Goal: Task Accomplishment & Management: Manage account settings

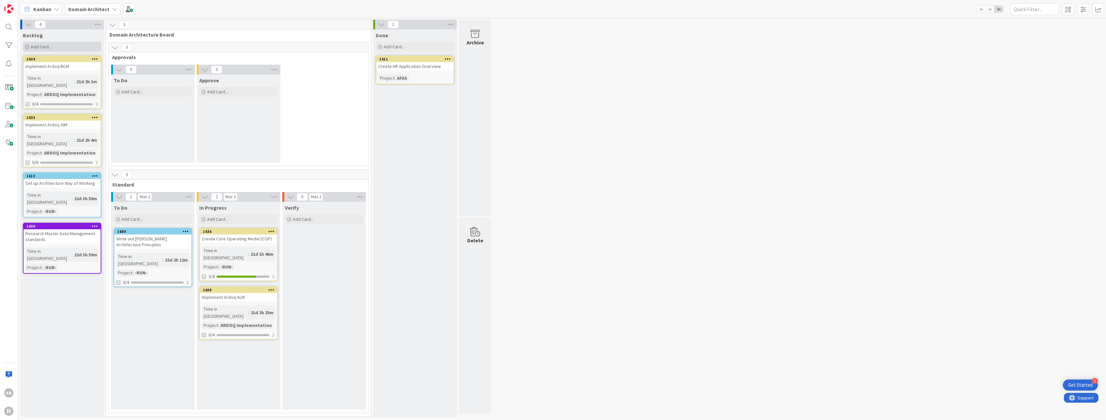
drag, startPoint x: 66, startPoint y: 44, endPoint x: 96, endPoint y: 48, distance: 29.7
click at [66, 44] on div "Add Card..." at bounding box center [62, 47] width 78 height 10
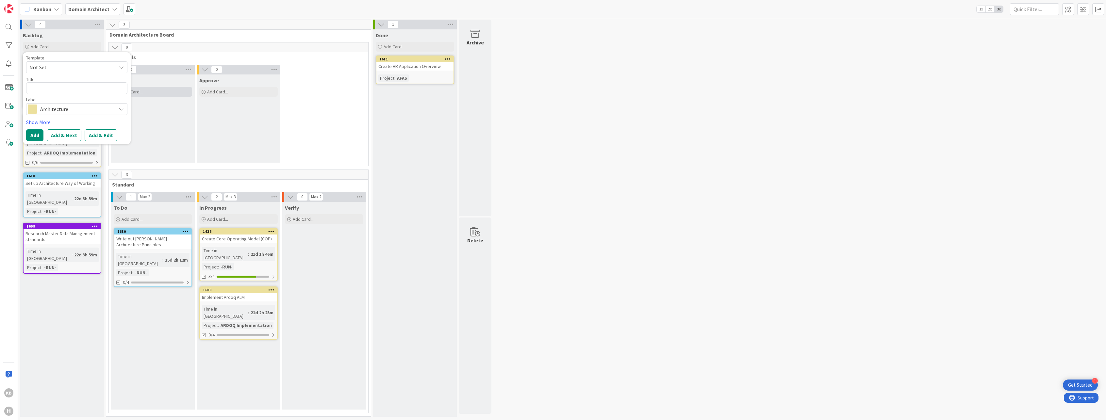
type textarea "x"
type textarea "D"
type textarea "x"
type textarea "B"
type textarea "x"
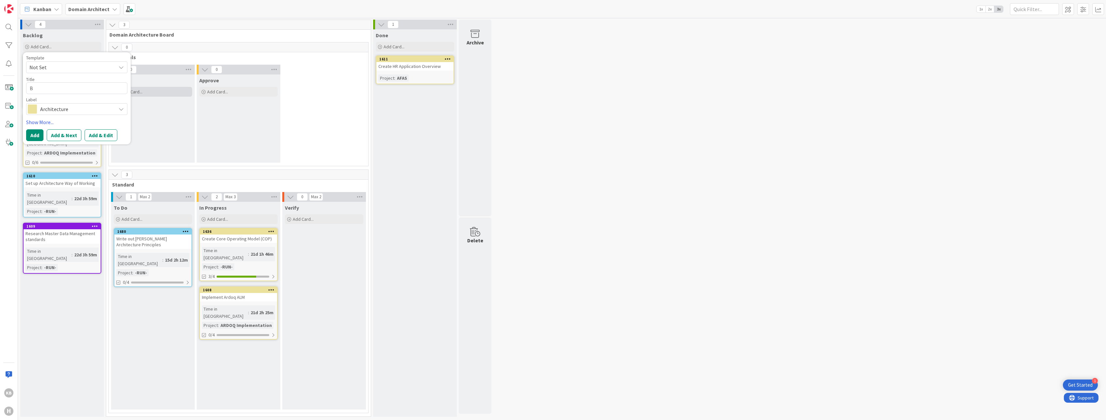
type textarea "BD"
type textarea "x"
type textarea "BDO"
type textarea "x"
type textarea "BD"
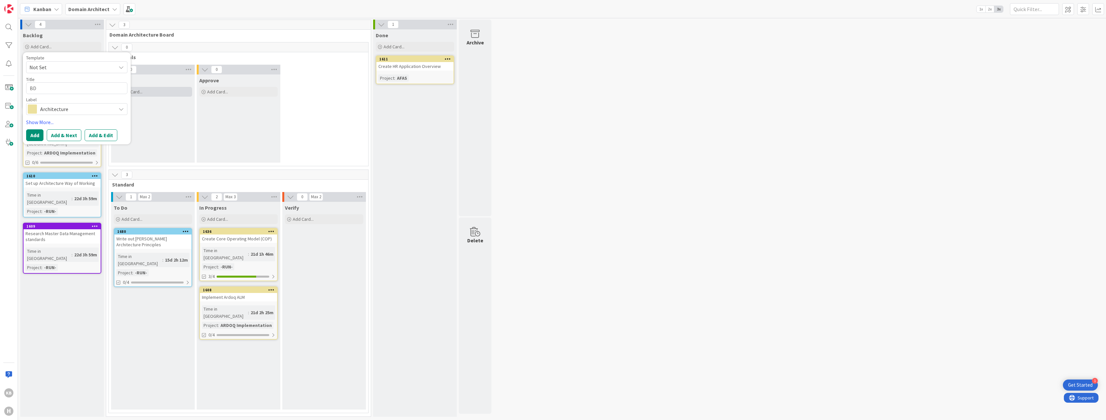
type textarea "x"
type textarea "B"
type textarea "x"
type textarea "A"
type textarea "x"
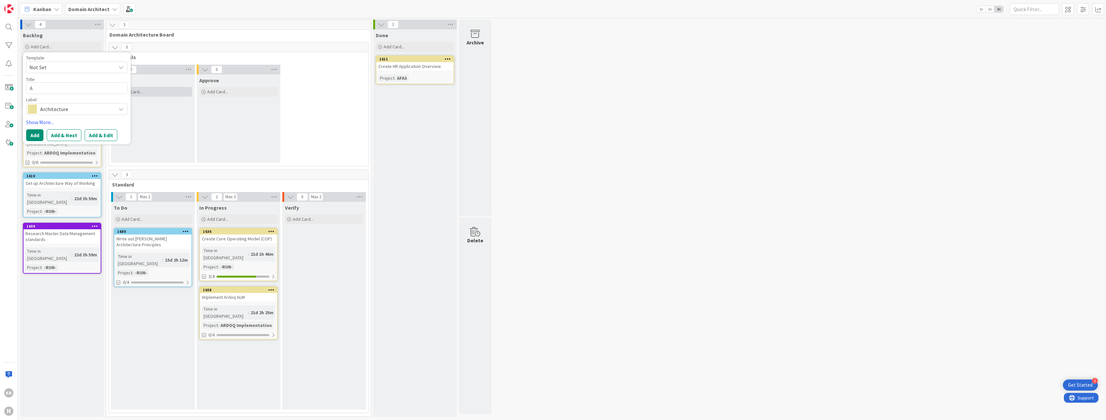
type textarea "Ap"
type textarea "x"
type textarea "App"
type textarea "x"
type textarea "Appl"
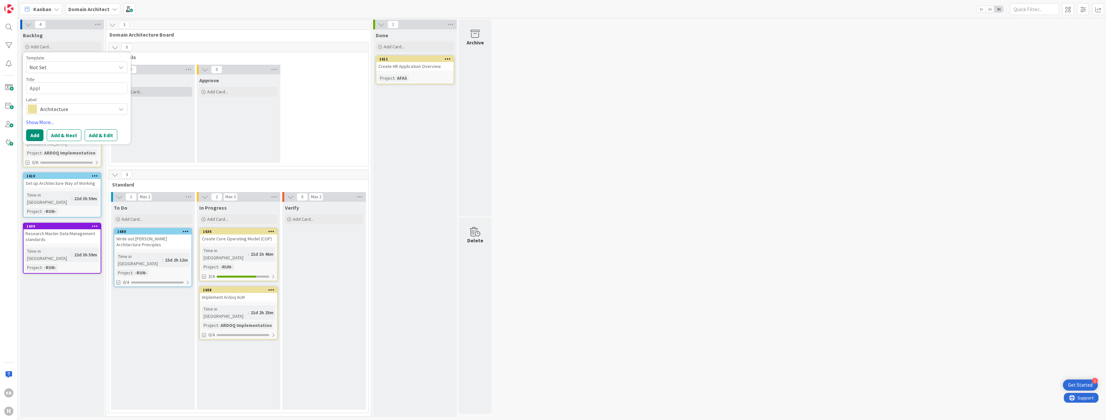
type textarea "x"
type textarea "Appli"
type textarea "x"
type textarea "Applic"
type textarea "x"
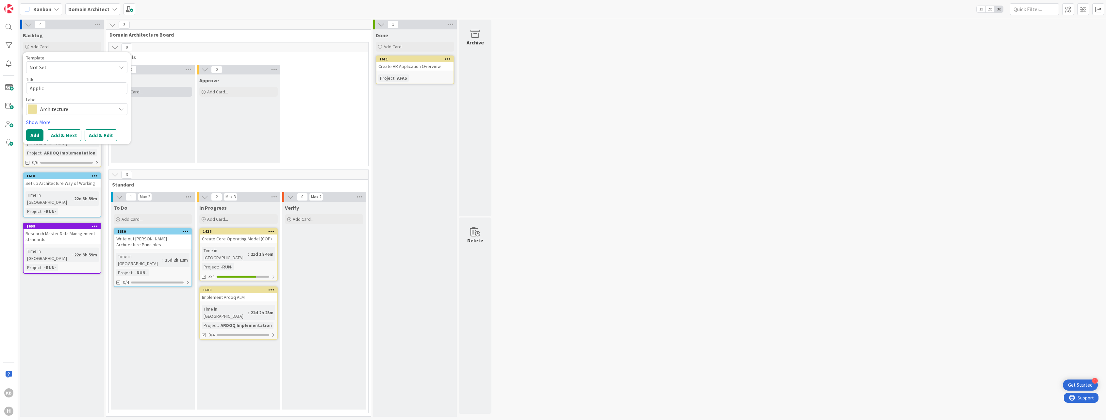
type textarea "Applica"
type textarea "x"
type textarea "Applicat"
type textarea "x"
type textarea "Applicatio"
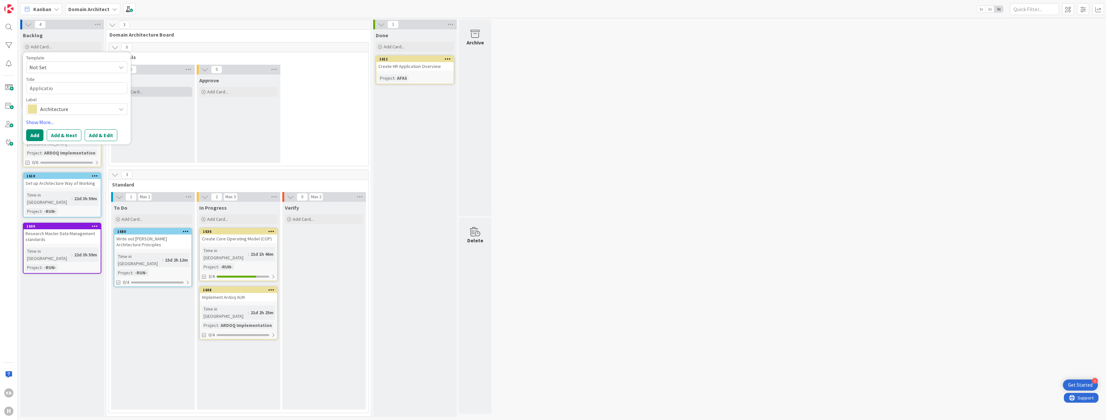
type textarea "x"
type textarea "Application"
type textarea "x"
type textarea "Application"
type textarea "x"
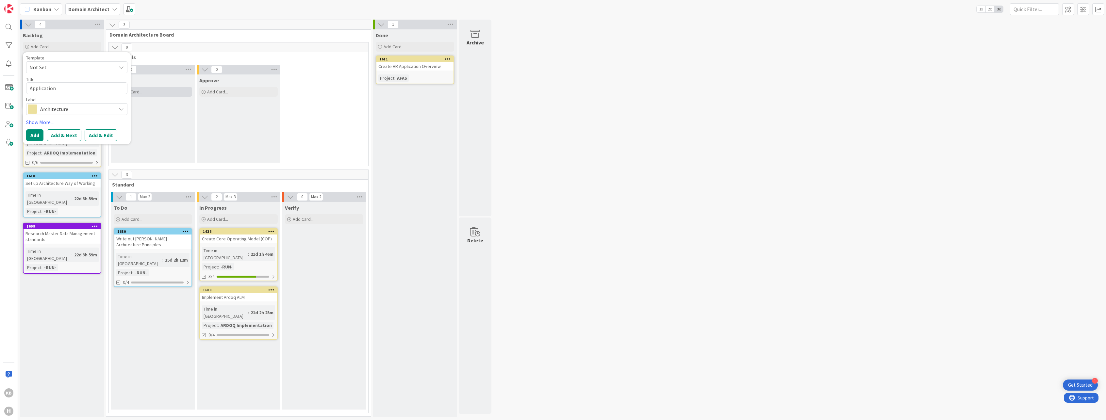
type textarea "Application A"
type textarea "x"
type textarea "Application AL"
type textarea "x"
type textarea "Application ALa"
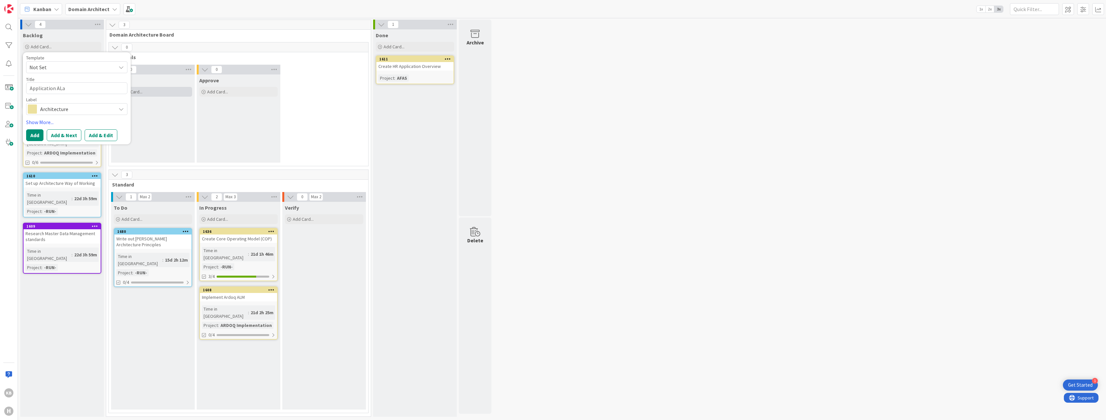
type textarea "x"
type textarea "Application ALad"
type textarea "x"
type textarea "Application ALa"
type textarea "x"
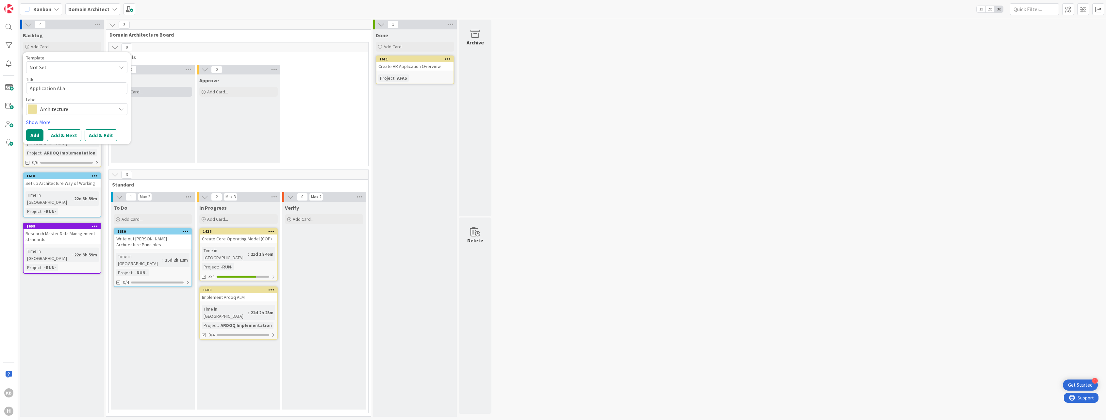
type textarea "Application AL"
type textarea "x"
type textarea "Application A"
type textarea "x"
type textarea "Application"
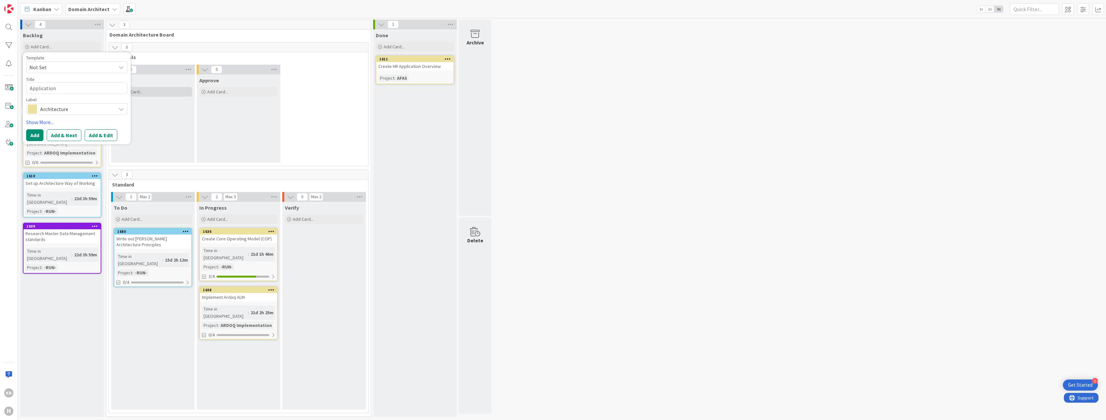
type textarea "x"
type textarea "Application l"
type textarea "x"
type textarea "Application"
type textarea "x"
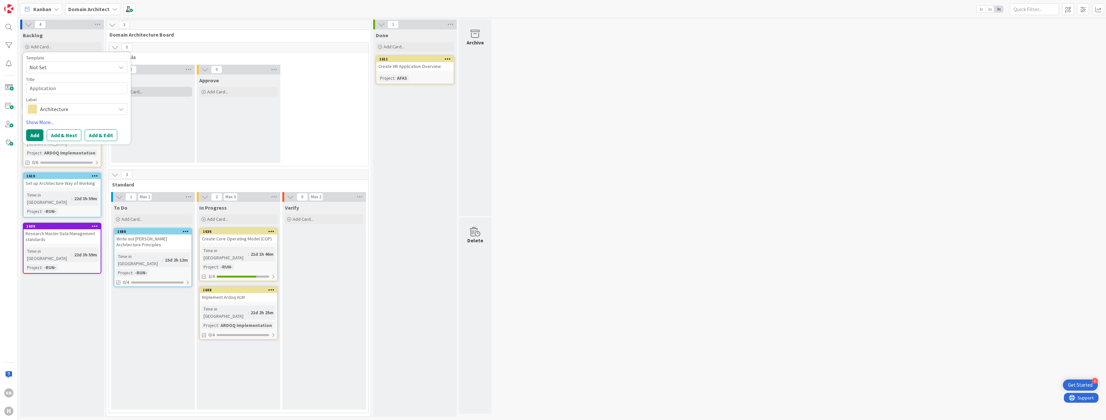
type textarea "Application"
type textarea "x"
type textarea "Applicatio"
type textarea "x"
type textarea "Applicati"
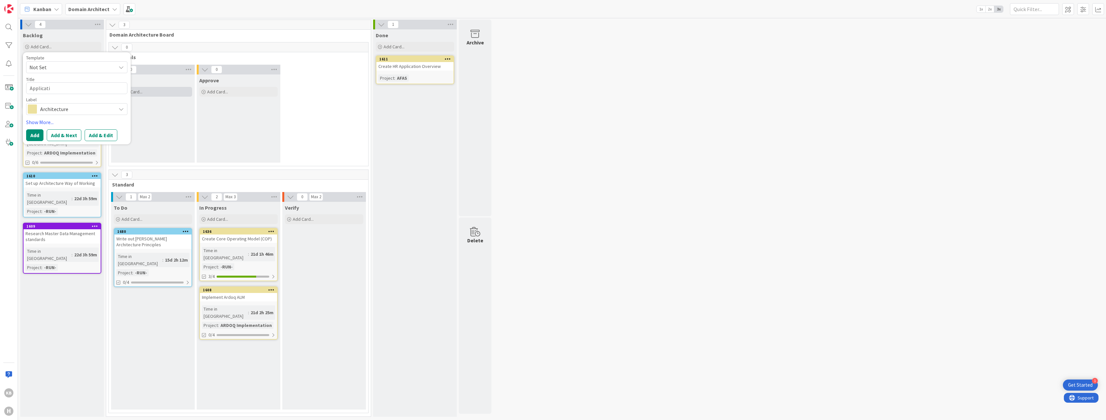
type textarea "x"
type textarea "Applicat"
type textarea "x"
type textarea "Applica"
type textarea "x"
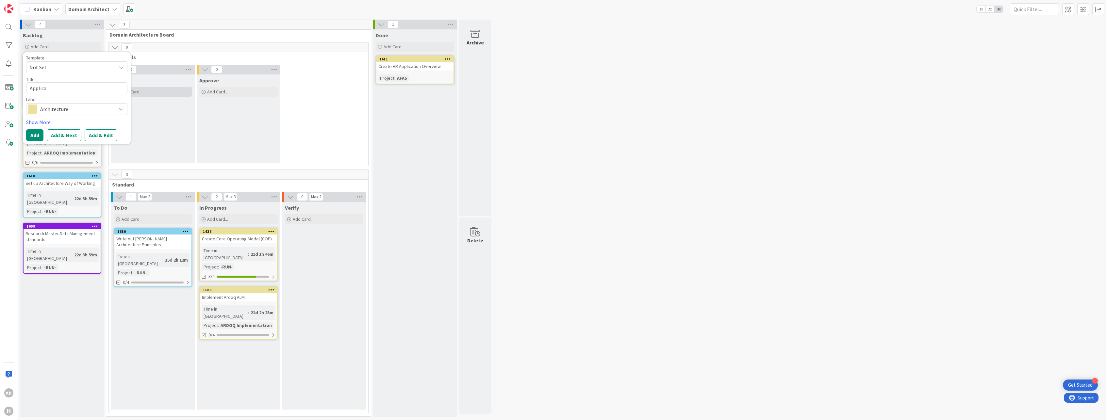
type textarea "Applic"
type textarea "x"
type textarea "Appli"
type textarea "x"
type textarea "Appl"
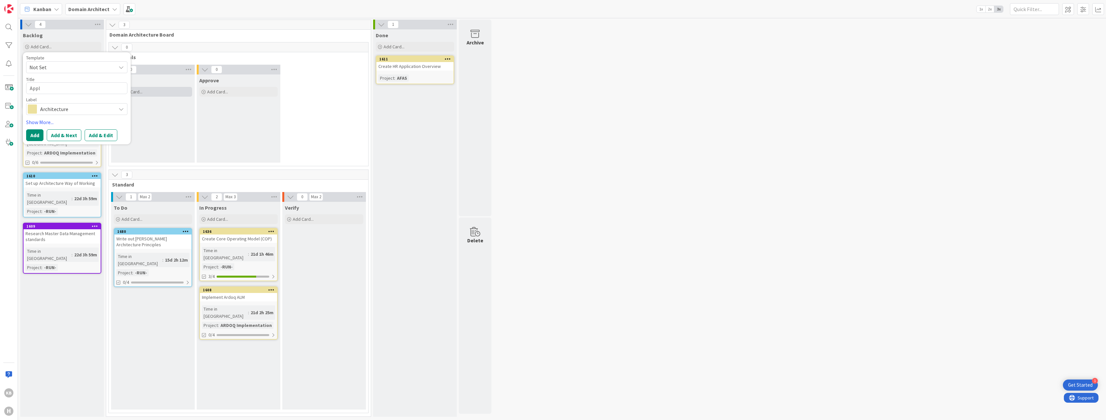
type textarea "x"
type textarea "App"
type textarea "x"
type textarea "Ap"
type textarea "x"
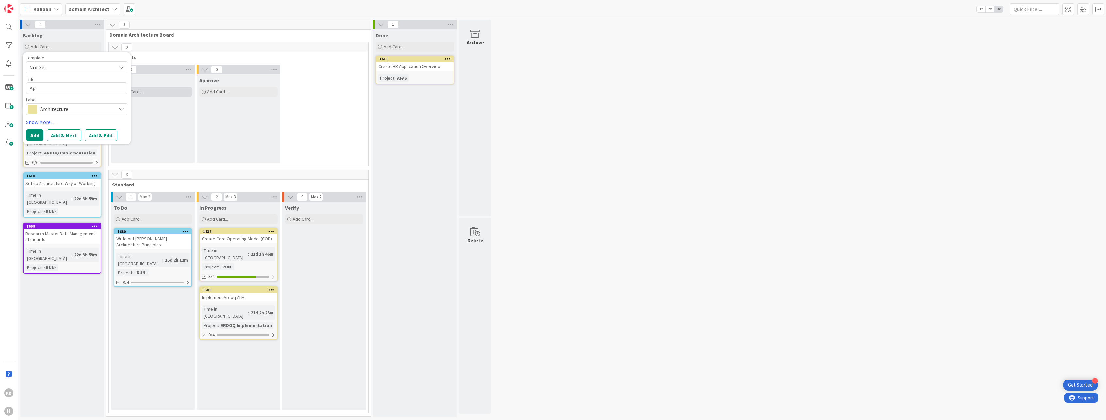
type textarea "A"
type textarea "x"
type textarea "P"
type textarea "x"
type textarea "Pro"
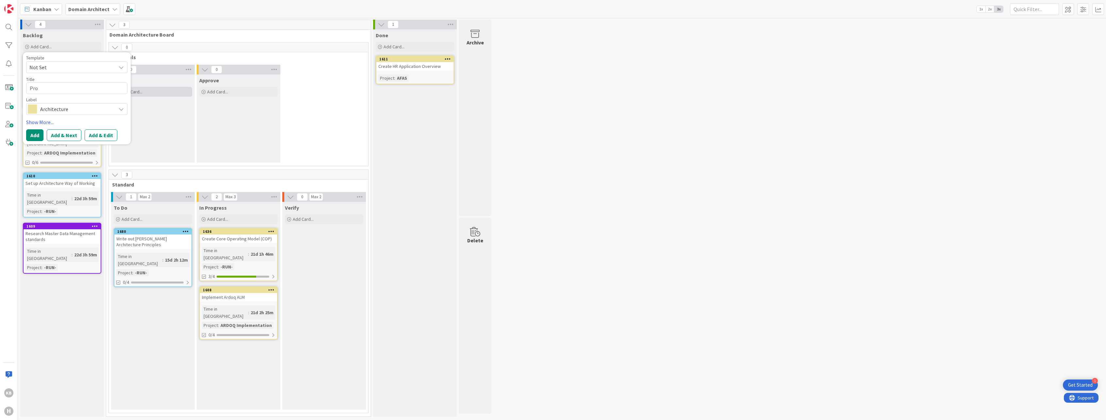
type textarea "x"
type textarea "Proc"
type textarea "x"
type textarea "Proce"
type textarea "x"
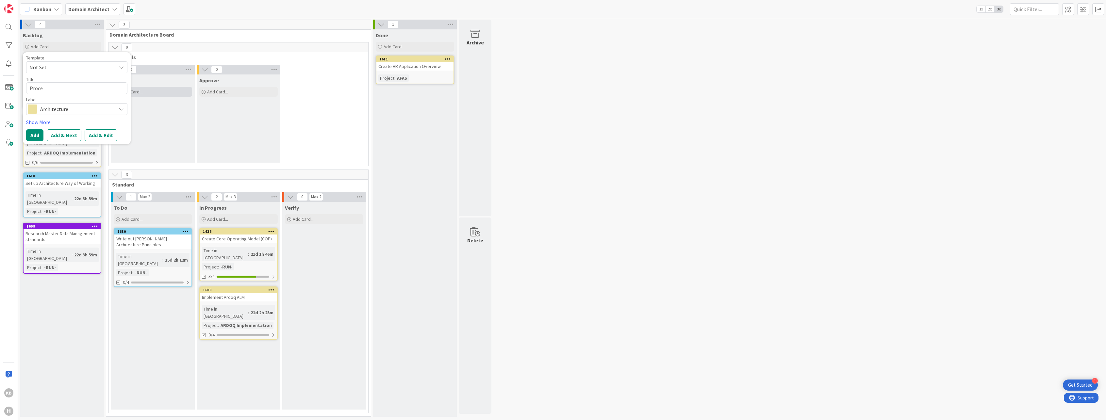
type textarea "Proces"
type textarea "x"
type textarea "Process"
type textarea "x"
type textarea "Process-"
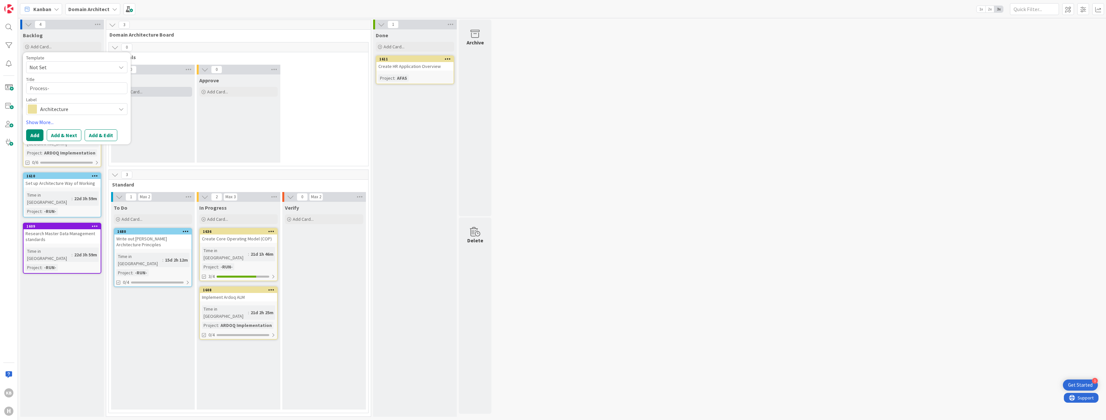
type textarea "x"
type textarea "Process-A"
type textarea "x"
type textarea "Process-Ap"
type textarea "x"
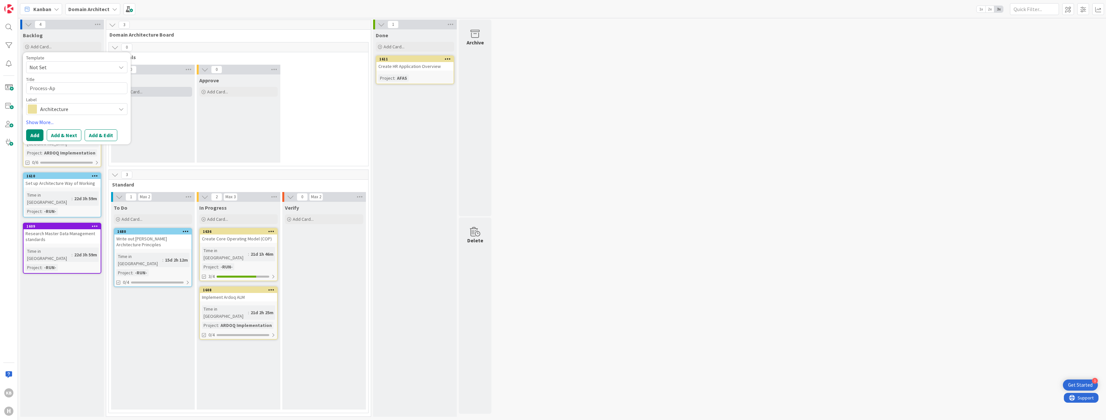
type textarea "Process-App"
type textarea "x"
type textarea "Process-Appl"
type textarea "x"
type textarea "Process-Applic"
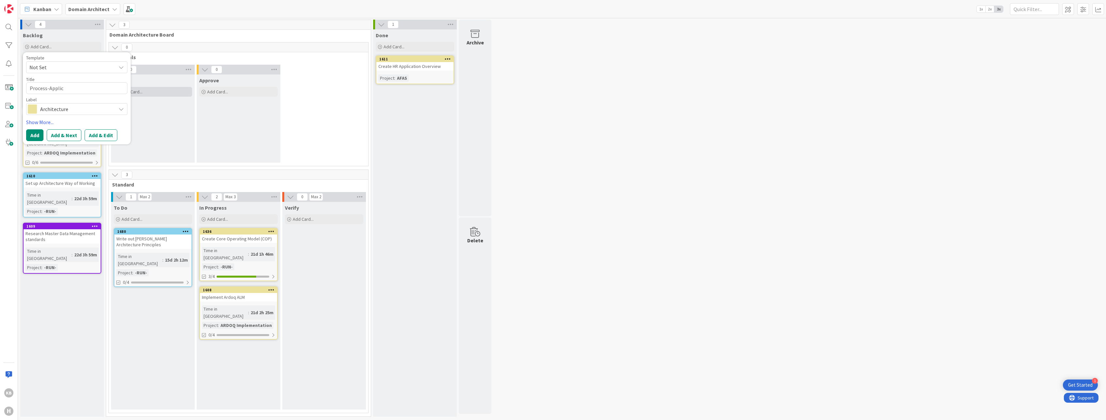
type textarea "x"
type textarea "Process-Applica"
type textarea "x"
type textarea "Process-Applicat"
type textarea "x"
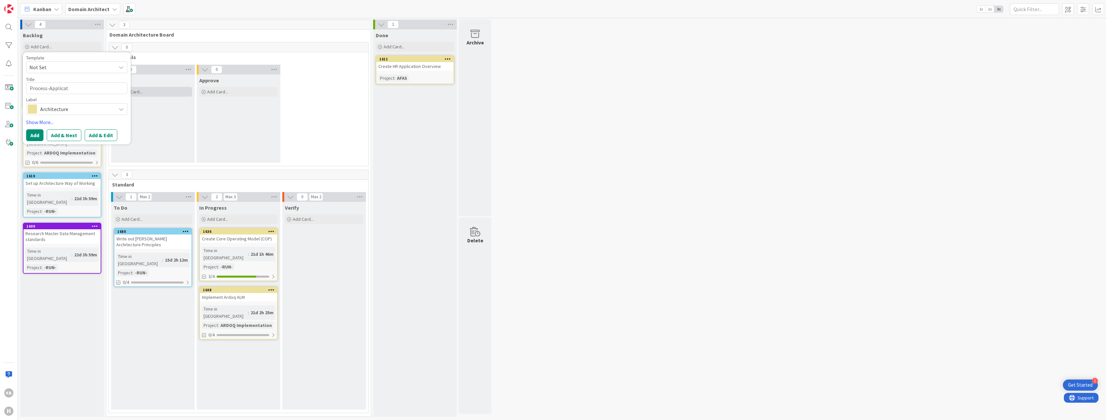
type textarea "Process-Applicati"
type textarea "x"
type textarea "Process-Applicatio"
type textarea "x"
type textarea "Process-Application"
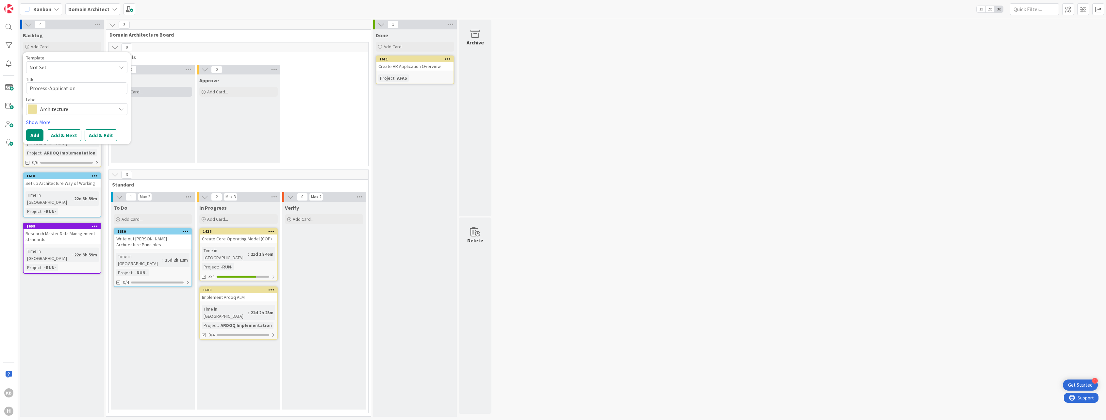
type textarea "x"
type textarea "Process-Application"
type textarea "x"
type textarea "Process-Application la"
type textarea "x"
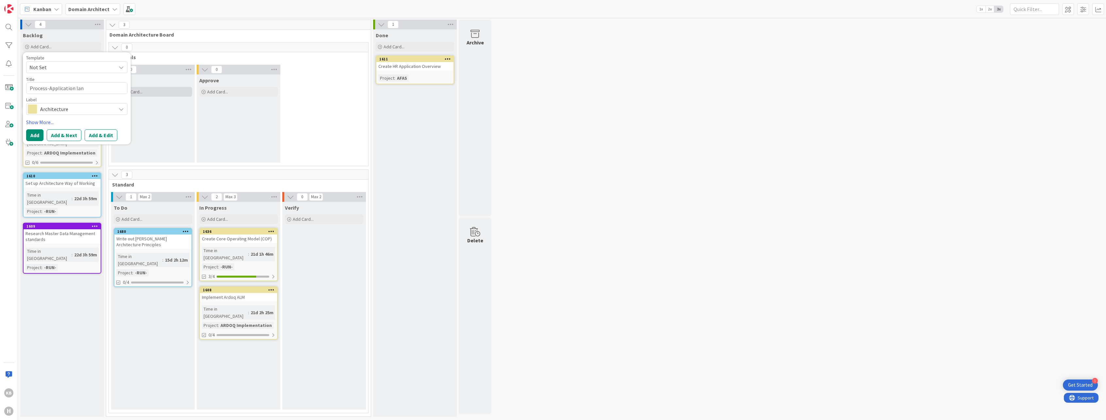
type textarea "Process-Application land"
type textarea "x"
type textarea "Process-Application lands"
type textarea "x"
type textarea "Process-Application landsa"
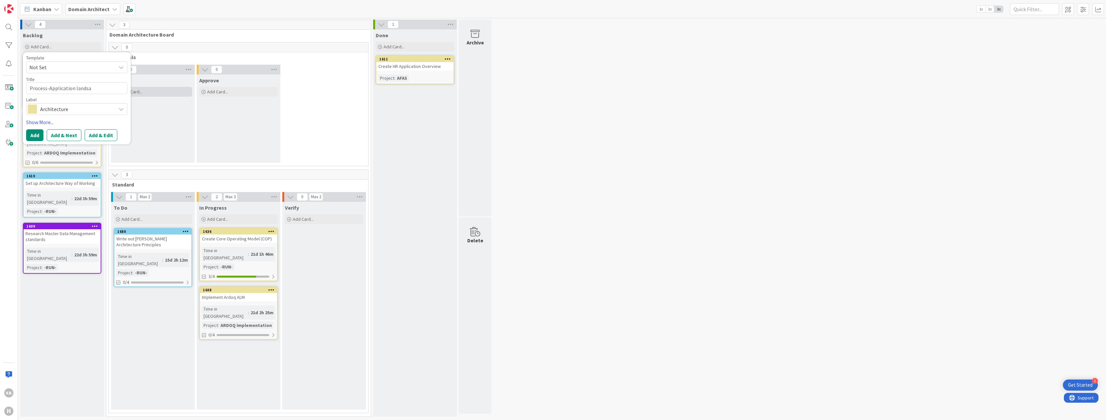
type textarea "x"
type textarea "Process-Application lands"
type textarea "x"
type textarea "Process-Application landsc"
type textarea "x"
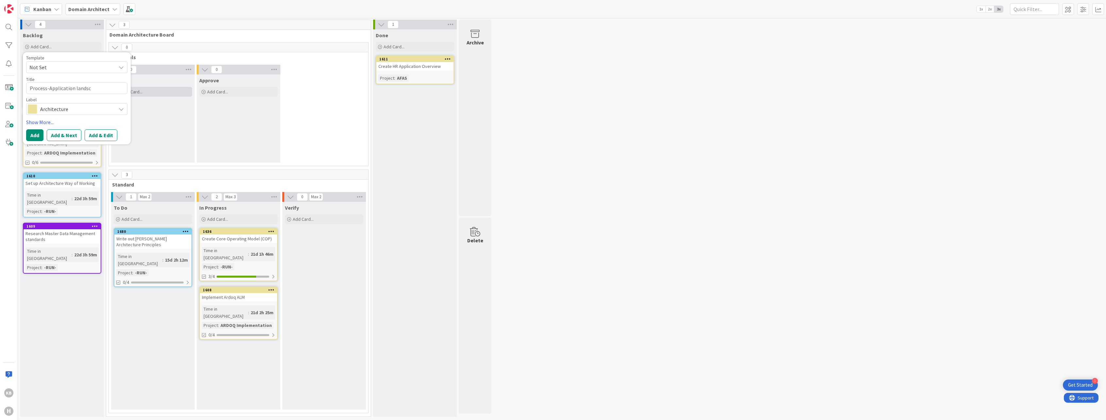
type textarea "Process-Application landsca"
type textarea "x"
type textarea "Process-Application landscap"
type textarea "x"
type textarea "Process-Application landscape"
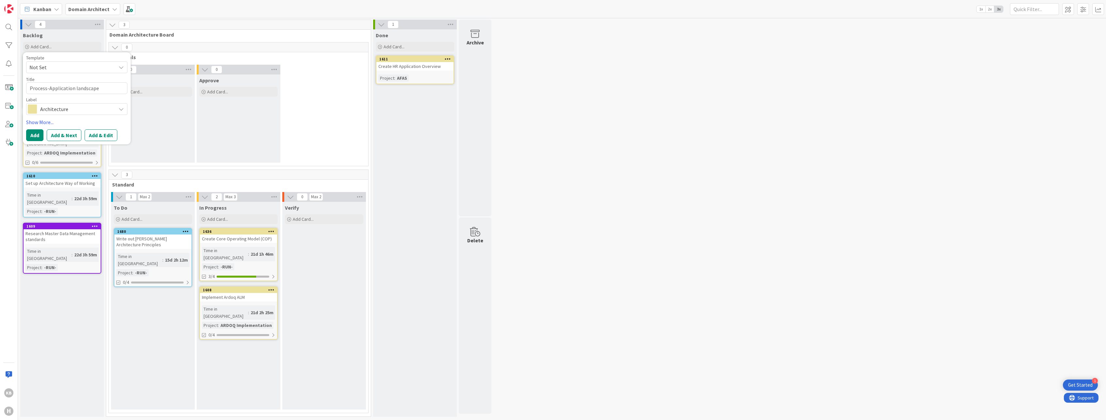
click at [29, 86] on textarea "Process-Application landscape" at bounding box center [76, 88] width 101 height 12
type textarea "x"
type textarea "CProcess-Application landscape"
type textarea "x"
type textarea "CreProcess-Application landscape"
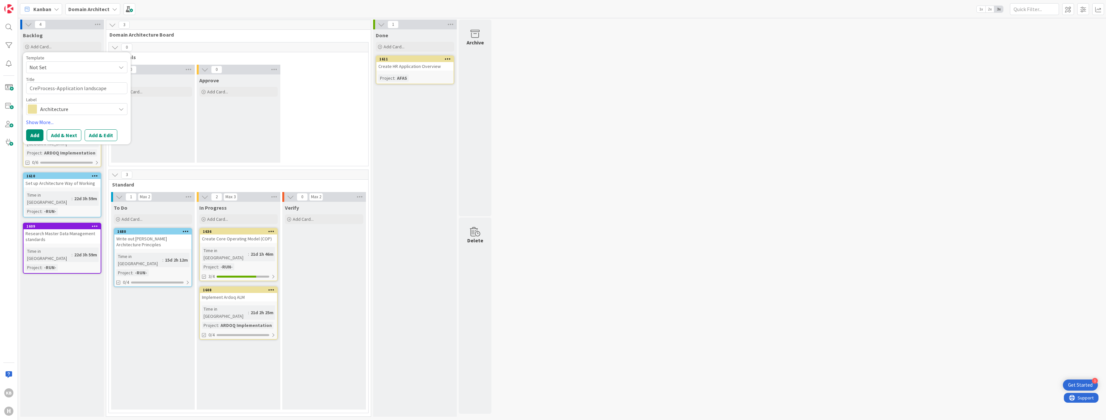
type textarea "x"
type textarea "CreatProcess-Application landscape"
type textarea "x"
type textarea "CreateProcess-Application landscape"
type textarea "x"
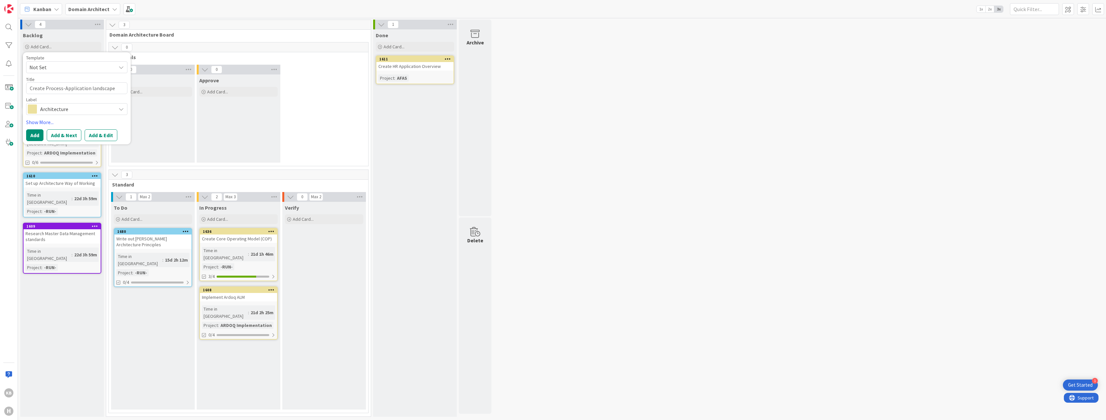
type textarea "Create Process-Application landscape"
click at [86, 108] on span "Architecture" at bounding box center [76, 109] width 73 height 9
type textarea "x"
click at [87, 108] on span "Architecture" at bounding box center [76, 109] width 73 height 9
click at [40, 134] on button "Add" at bounding box center [34, 135] width 17 height 12
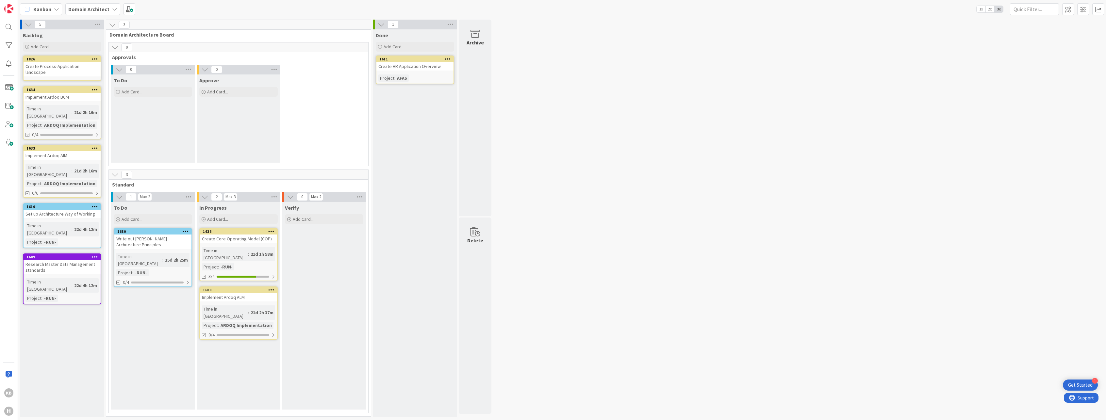
click at [51, 65] on div "Create Process-Application landscape" at bounding box center [62, 69] width 77 height 14
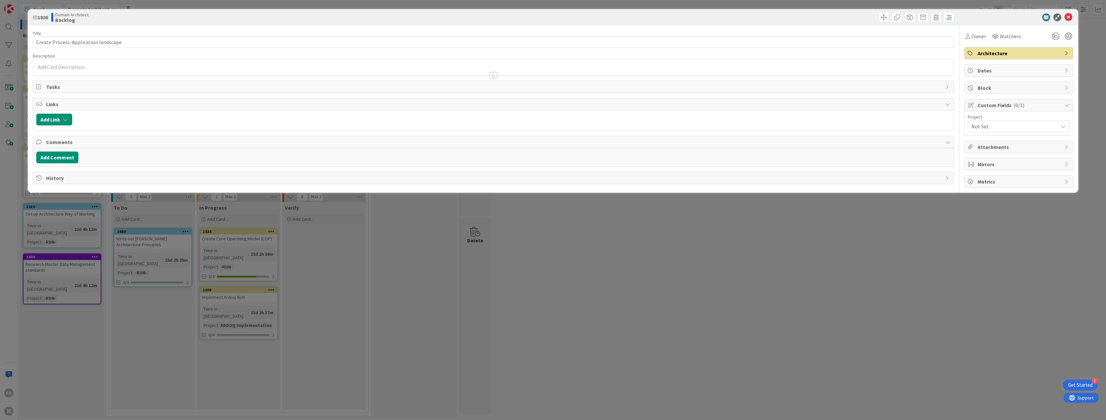
click at [929, 85] on span "Tasks" at bounding box center [494, 87] width 896 height 8
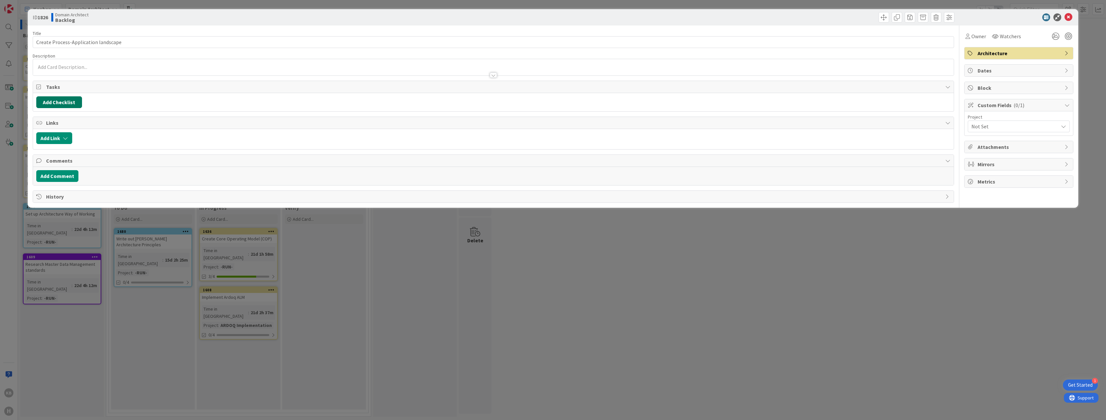
click at [74, 102] on button "Add Checklist" at bounding box center [59, 102] width 46 height 12
click at [53, 148] on button "Add" at bounding box center [48, 149] width 17 height 12
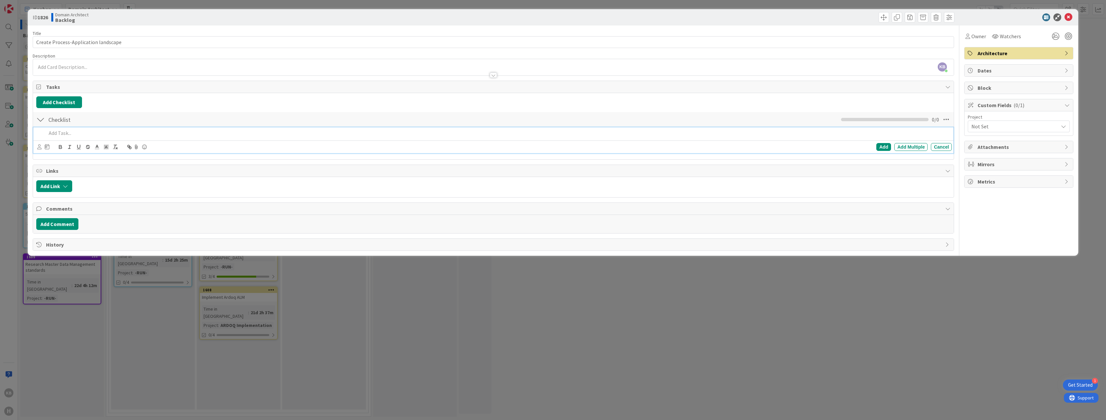
click at [84, 134] on p at bounding box center [497, 133] width 903 height 8
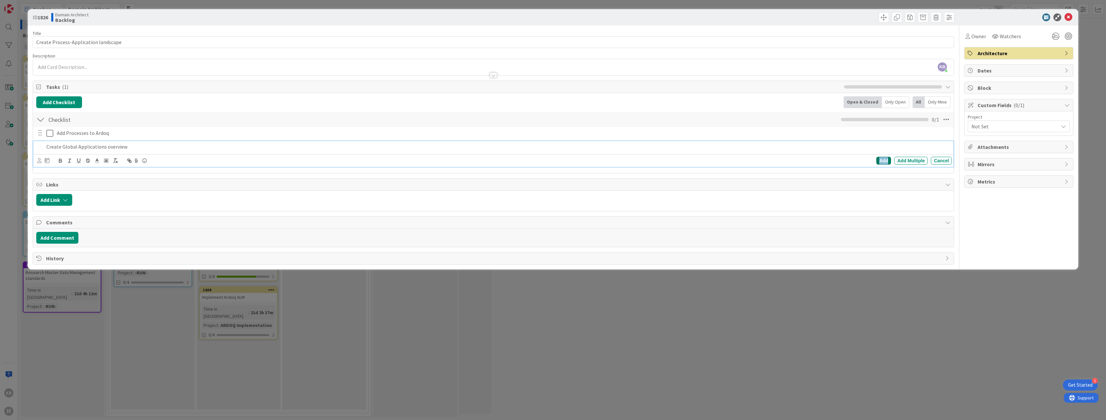
click at [887, 162] on div "Add" at bounding box center [884, 161] width 15 height 8
click at [63, 202] on icon "button" at bounding box center [65, 199] width 5 height 5
click at [94, 238] on span "Current Board" at bounding box center [79, 240] width 73 height 9
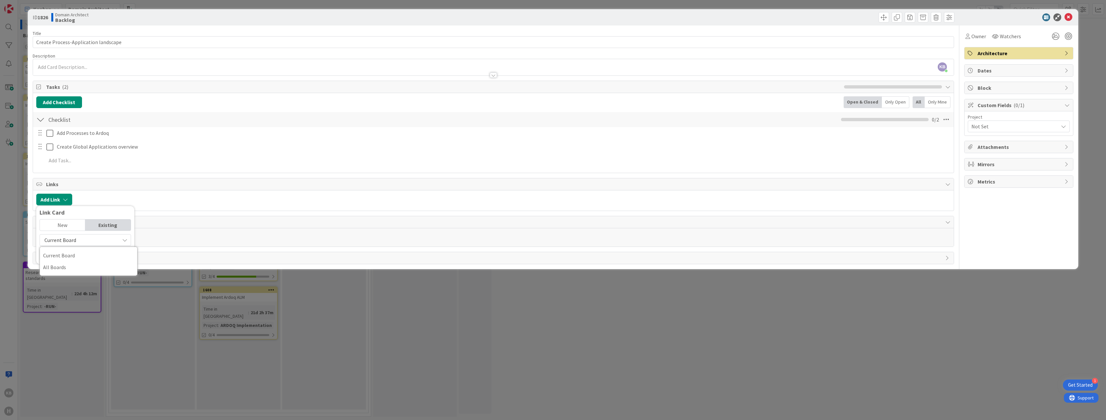
click at [82, 240] on span "Current Board" at bounding box center [79, 240] width 73 height 9
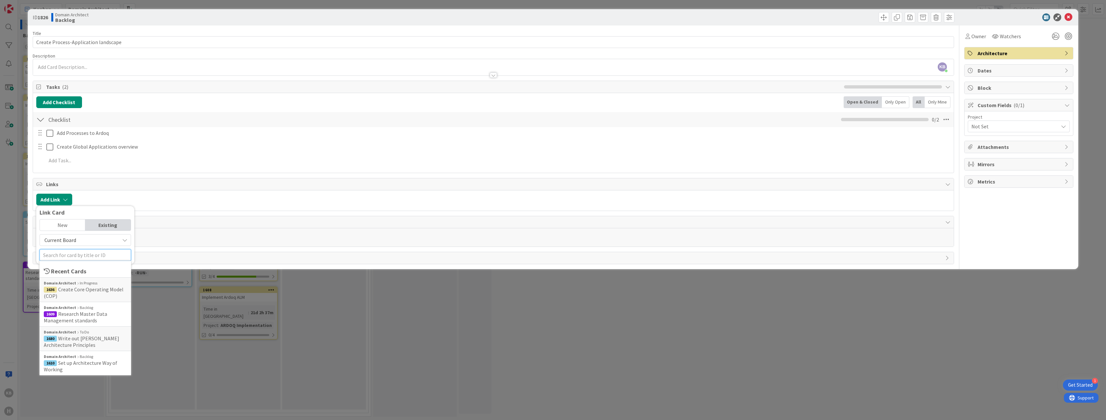
click at [73, 259] on input "text" at bounding box center [86, 255] width 92 height 12
type input "a"
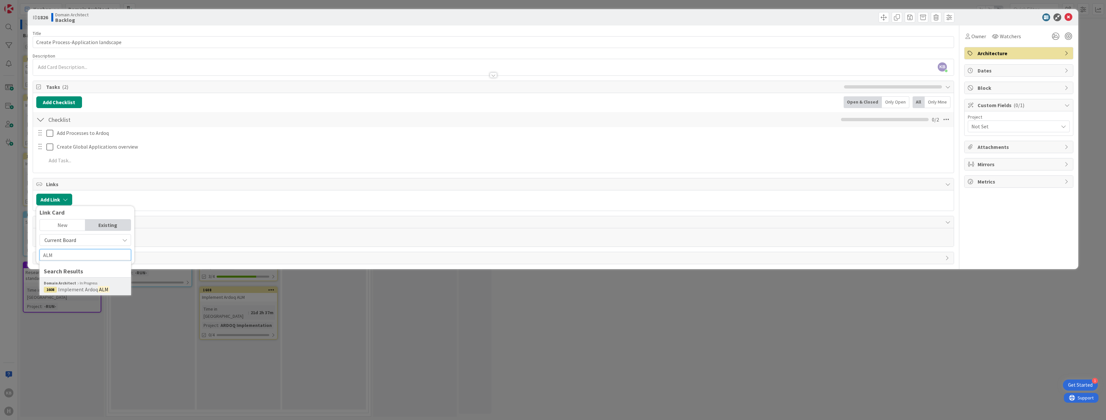
type input "ALM"
click at [66, 284] on b "Domain Architect" at bounding box center [60, 283] width 32 height 6
click at [79, 239] on span "Select..." at bounding box center [79, 239] width 27 height 9
click at [92, 278] on span "predecessor" at bounding box center [120, 279] width 74 height 10
click at [43, 275] on button "Link" at bounding box center [49, 274] width 18 height 12
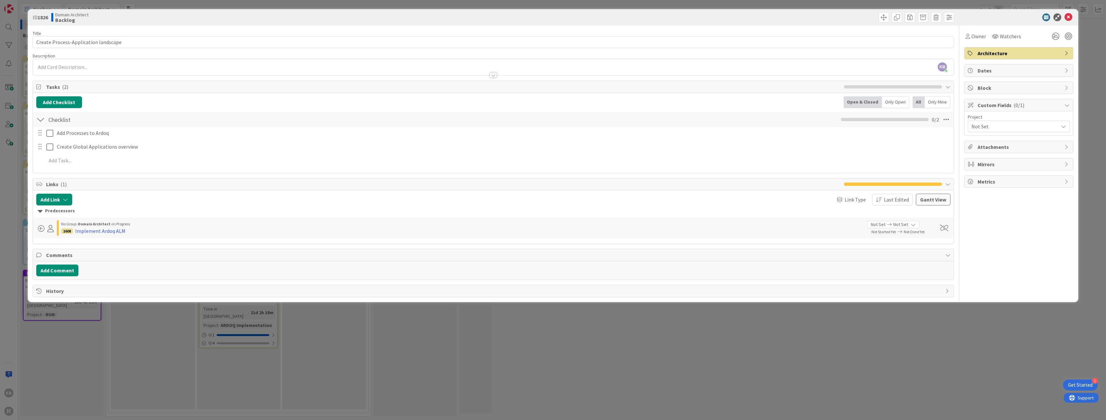
click at [885, 224] on span "Not Set" at bounding box center [878, 224] width 15 height 7
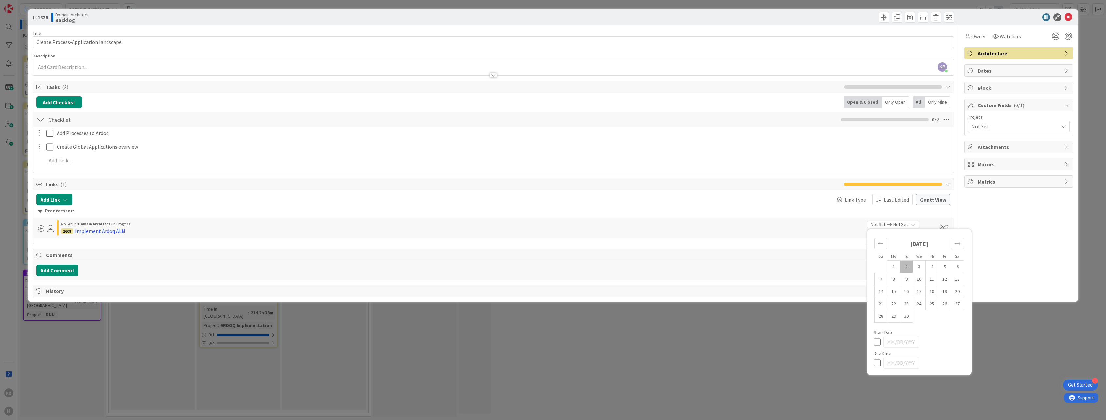
click at [1042, 272] on div "Owner Watchers Architecture Dates Block Custom Fields ( 0/1 ) Project Not Set A…" at bounding box center [1018, 161] width 109 height 272
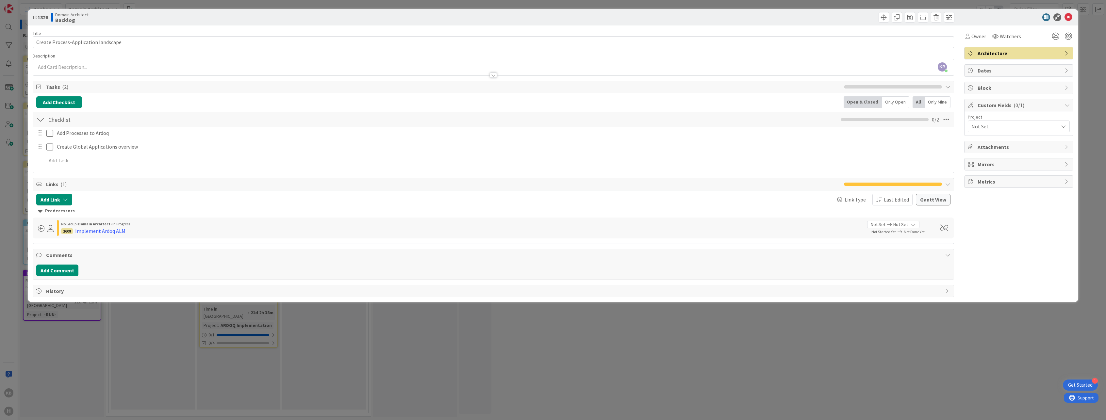
click at [998, 127] on span "Not Set" at bounding box center [1014, 126] width 84 height 9
click at [1009, 288] on div "Owner Watchers Architecture Dates Block Custom Fields ( 0/1 ) Project Not Set N…" at bounding box center [1018, 161] width 109 height 272
click at [1078, 68] on div "ID 1826 Domain Architect Backlog Title 36 / 128 Create Process-Application land…" at bounding box center [553, 155] width 1051 height 293
click at [1091, 85] on div "ID 1826 Domain Architect Backlog Title 36 / 128 Create Process-Application land…" at bounding box center [553, 210] width 1106 height 420
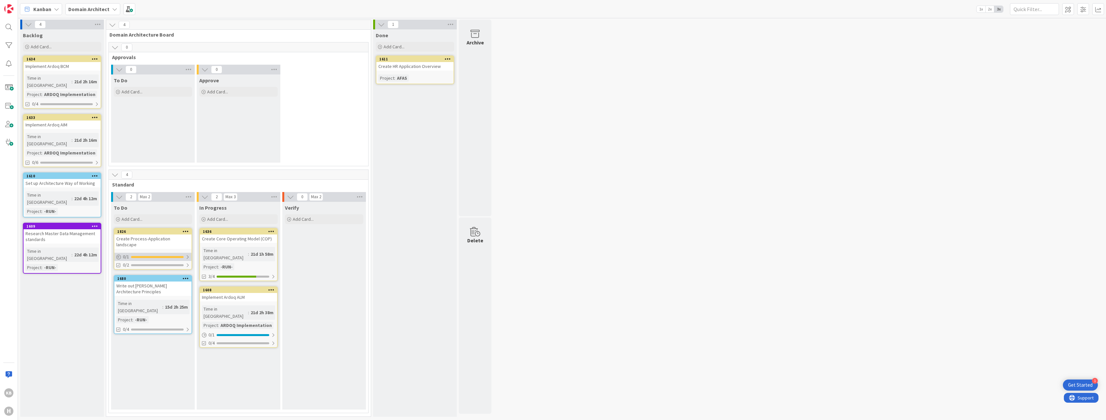
click at [186, 255] on div at bounding box center [188, 257] width 4 height 5
click at [271, 333] on div at bounding box center [273, 335] width 4 height 5
click at [231, 239] on div "Create Core Operating Model (COP)" at bounding box center [238, 239] width 77 height 8
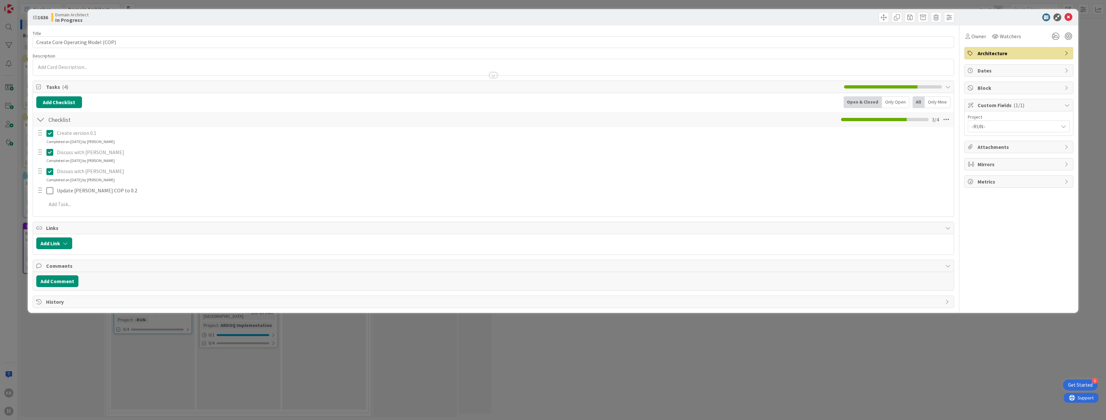
click at [52, 250] on div "Add Link" at bounding box center [493, 244] width 921 height 20
click at [52, 247] on button "Add Link" at bounding box center [54, 244] width 36 height 12
click at [65, 297] on input "text" at bounding box center [86, 299] width 92 height 12
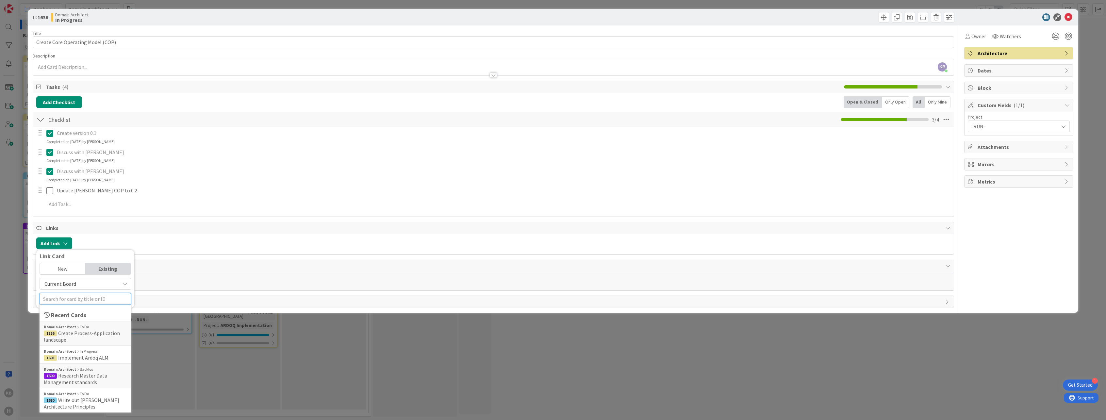
type input "c"
type input "a"
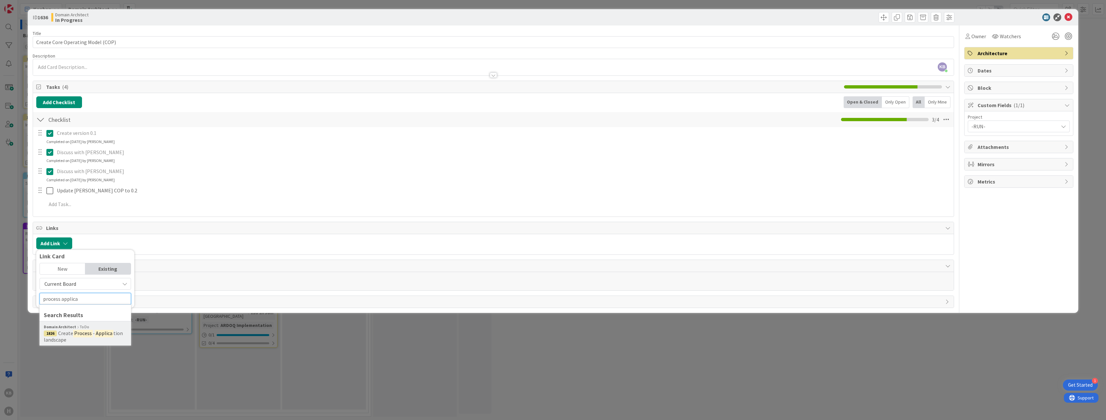
type input "process applica"
click at [76, 337] on mark "Process" at bounding box center [83, 333] width 20 height 8
click at [82, 292] on span "Select..." at bounding box center [79, 289] width 27 height 9
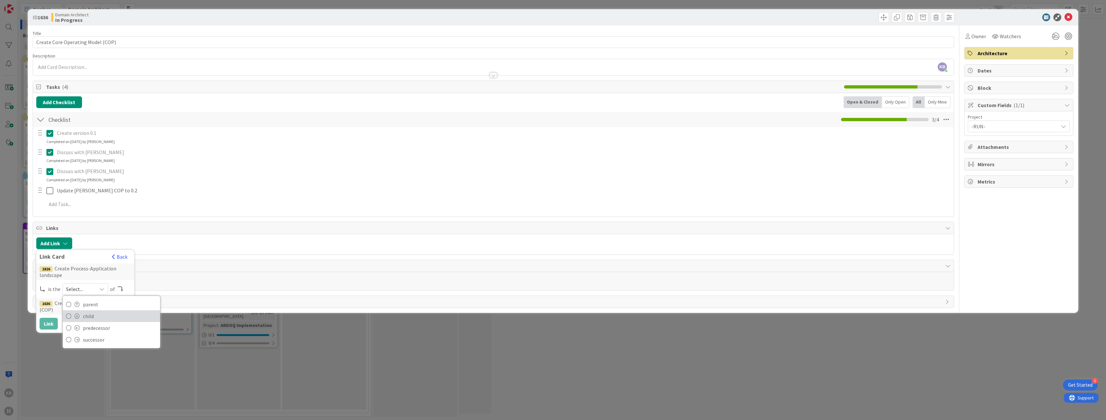
click at [85, 313] on span "child" at bounding box center [120, 316] width 74 height 10
click at [45, 318] on button "Link" at bounding box center [49, 324] width 18 height 12
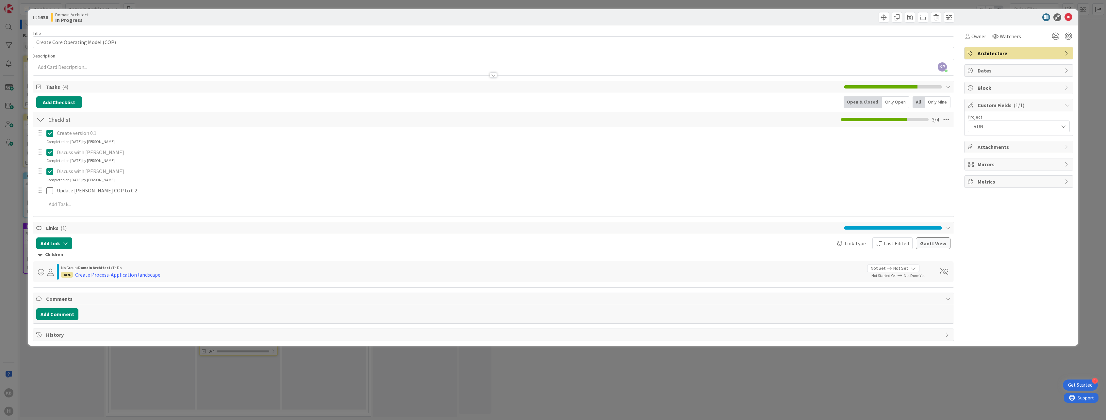
click at [159, 363] on div "ID 1636 Domain Architect In Progress Title 33 / 128 Create Core Operating Model…" at bounding box center [553, 210] width 1106 height 420
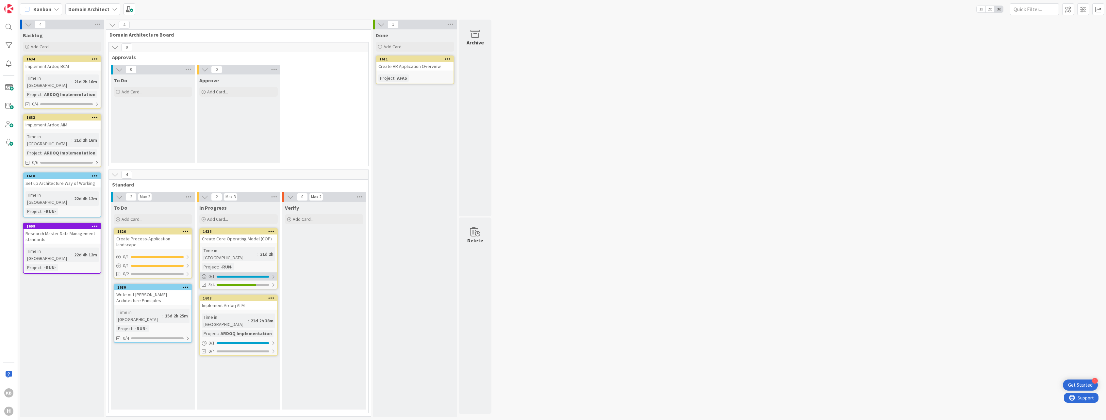
click at [241, 273] on div "0 / 1" at bounding box center [238, 277] width 77 height 8
click at [205, 275] on icon at bounding box center [204, 277] width 5 height 5
click at [218, 273] on div "0 / 1" at bounding box center [238, 277] width 77 height 8
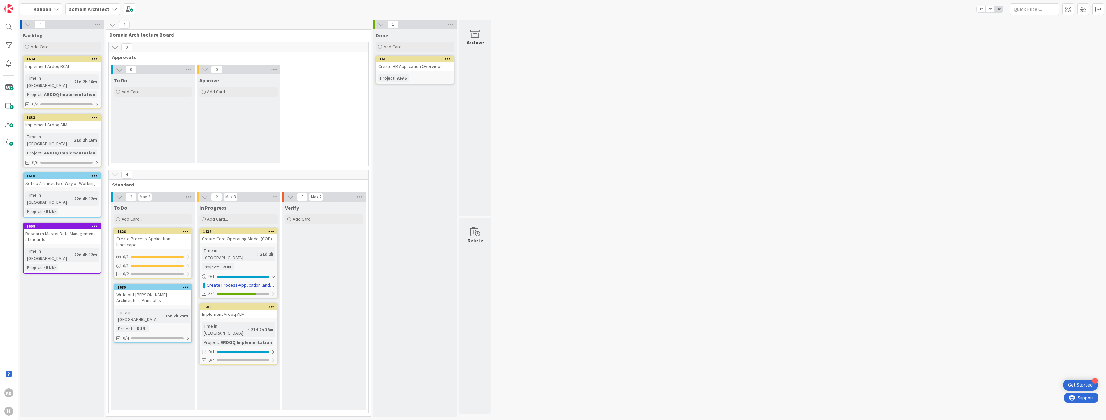
click at [230, 235] on div "Create Core Operating Model (COP)" at bounding box center [238, 239] width 77 height 8
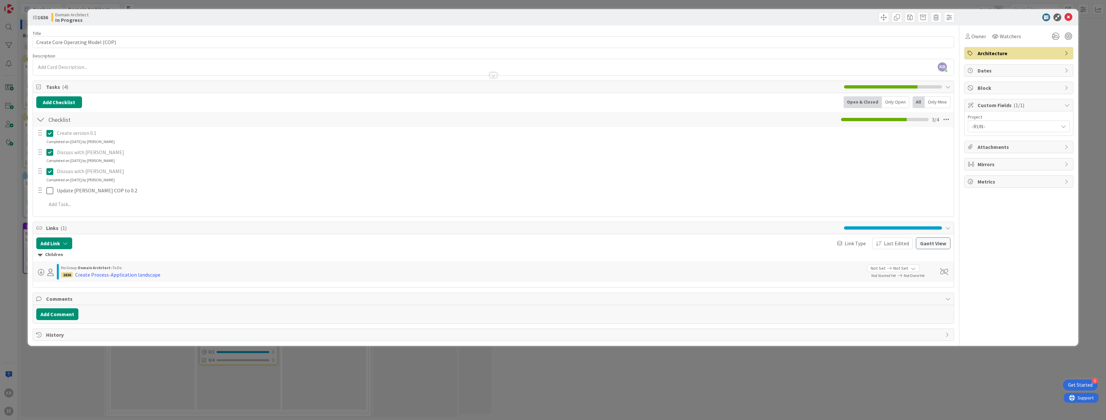
drag, startPoint x: 262, startPoint y: 398, endPoint x: 151, endPoint y: 287, distance: 157.1
click at [261, 397] on div "ID 1636 Domain Architect In Progress Title 33 / 128 Create Core Operating Model…" at bounding box center [553, 210] width 1106 height 420
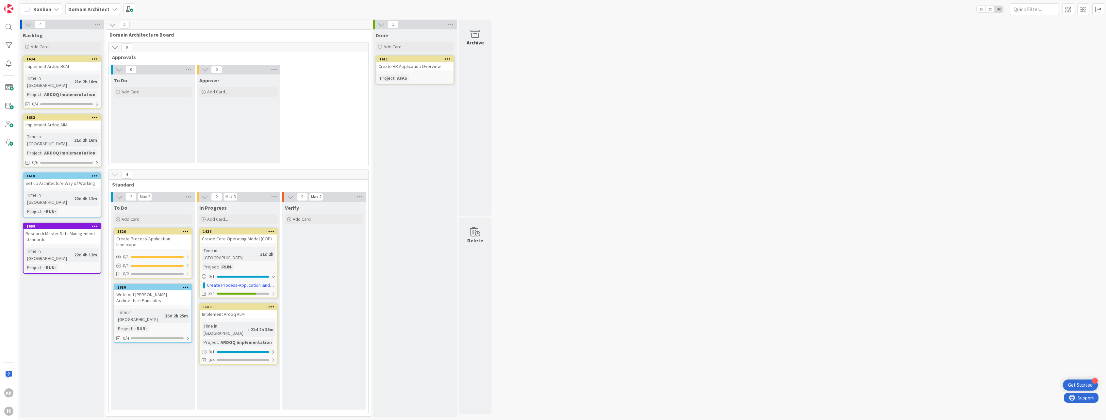
drag, startPoint x: 167, startPoint y: 237, endPoint x: 149, endPoint y: 286, distance: 52.3
click at [167, 237] on div "Create Process-Application landscape" at bounding box center [152, 242] width 77 height 14
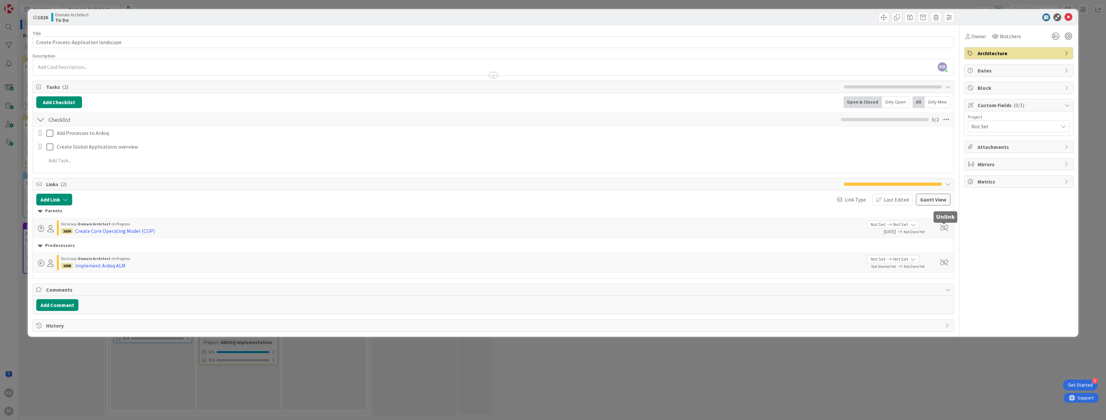
click at [941, 227] on span at bounding box center [944, 228] width 8 height 7
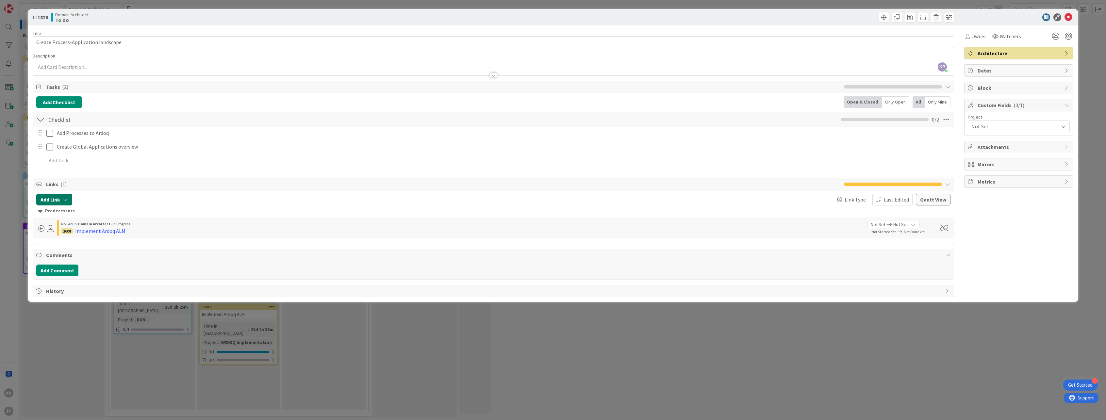
click at [66, 201] on icon "button" at bounding box center [65, 199] width 5 height 5
drag, startPoint x: 80, startPoint y: 267, endPoint x: 79, endPoint y: 262, distance: 4.6
click at [79, 264] on div "Title 36 / 128 Create Process-Application landscape Description KB [PERSON_NAME…" at bounding box center [494, 161] width 922 height 272
drag, startPoint x: 79, startPoint y: 262, endPoint x: 80, endPoint y: 257, distance: 4.9
click at [80, 257] on span "Comments" at bounding box center [494, 255] width 896 height 8
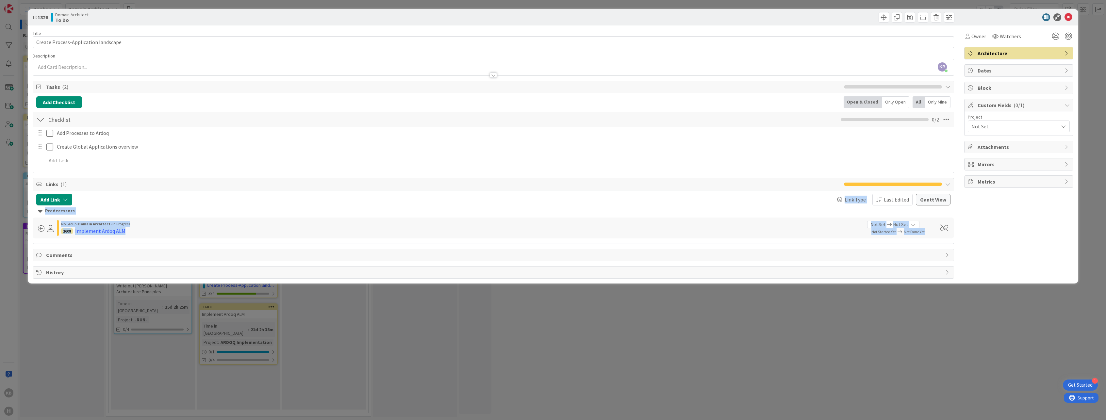
click at [82, 198] on div at bounding box center [263, 200] width 377 height 12
click at [70, 203] on button "Add Link" at bounding box center [54, 200] width 36 height 12
click at [77, 252] on input "text" at bounding box center [86, 255] width 92 height 12
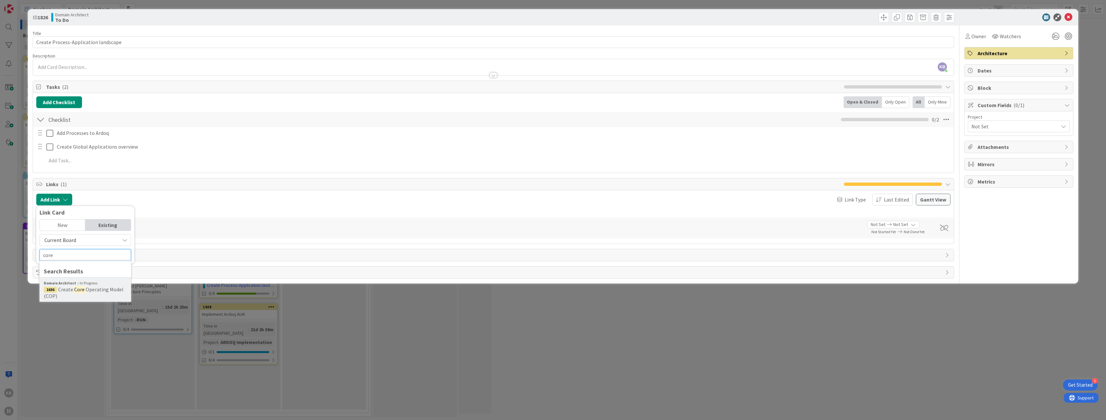
type input "core"
click at [82, 293] on mark "Core" at bounding box center [79, 289] width 12 height 8
click at [81, 232] on div "1636 Create Core Operating Model (COP) is the Select... of 1826 Create Process-…" at bounding box center [86, 253] width 92 height 66
click at [78, 241] on span "Select..." at bounding box center [79, 245] width 27 height 9
click at [86, 280] on span "predecessor" at bounding box center [120, 284] width 74 height 10
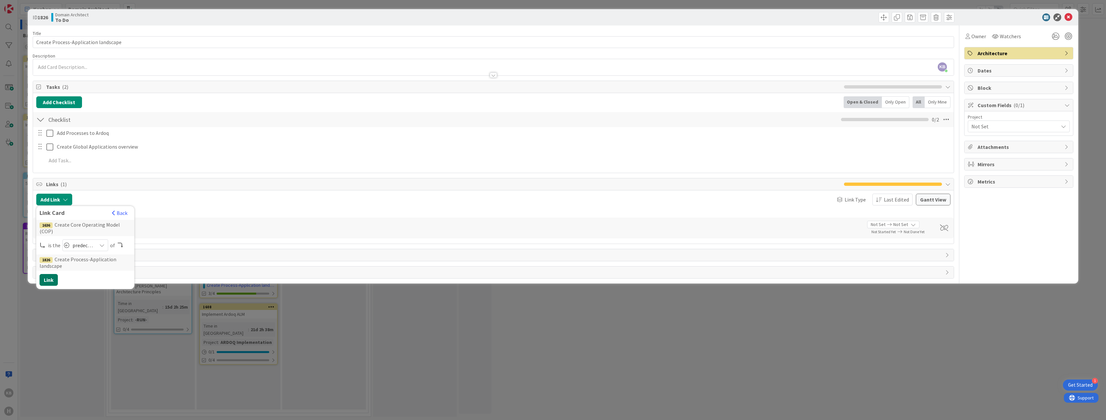
click at [51, 274] on button "Link" at bounding box center [49, 280] width 18 height 12
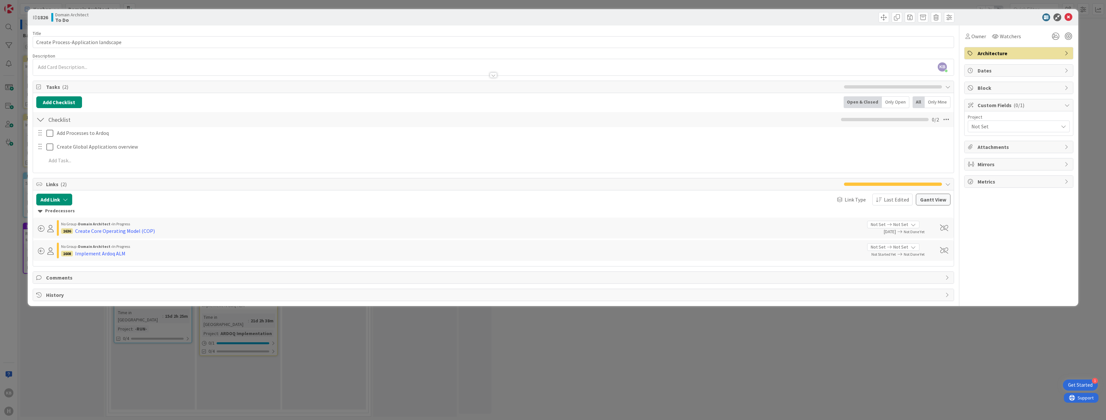
click at [176, 359] on div "ID 1826 Domain Architect To Do Title 36 / 128 Create Process-Application landsc…" at bounding box center [553, 210] width 1106 height 420
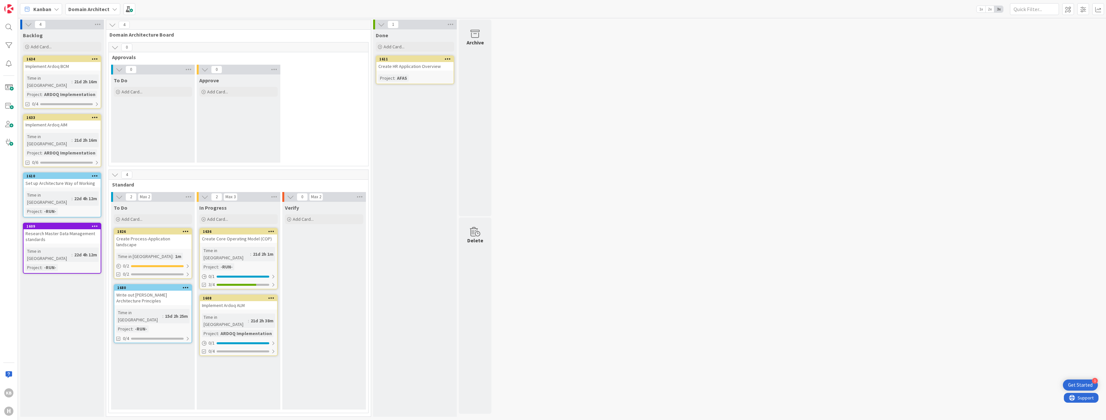
click at [160, 243] on link "1826 Create Process-Application landscape Time in Column : 1m 0 / 2 0/2" at bounding box center [153, 253] width 78 height 51
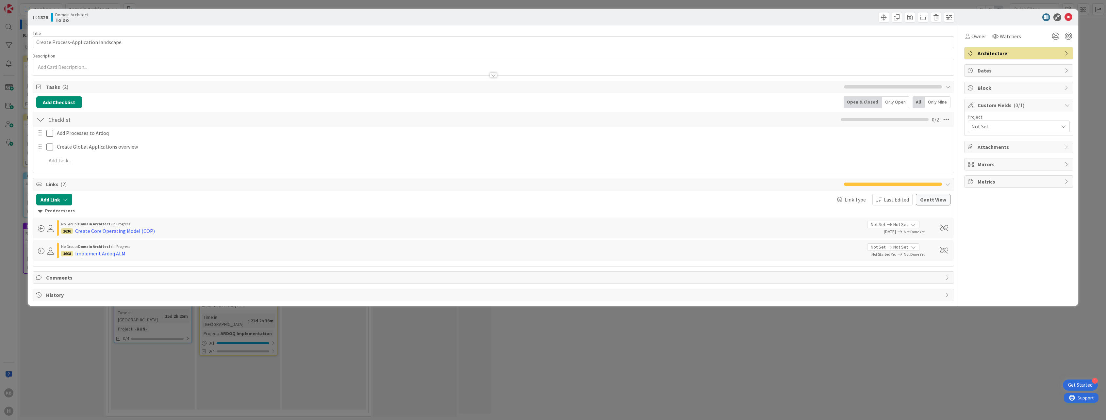
click at [96, 66] on p at bounding box center [493, 67] width 915 height 8
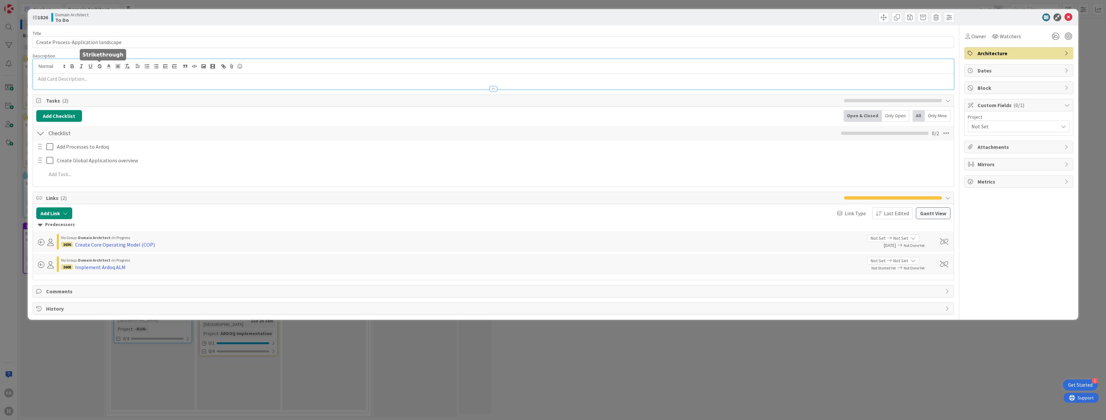
click at [51, 83] on div at bounding box center [493, 85] width 921 height 7
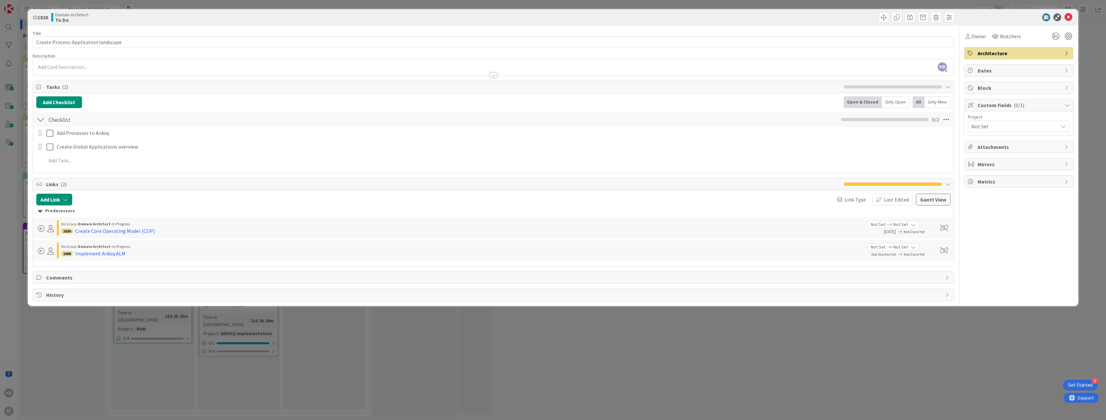
click at [56, 73] on div at bounding box center [493, 72] width 921 height 7
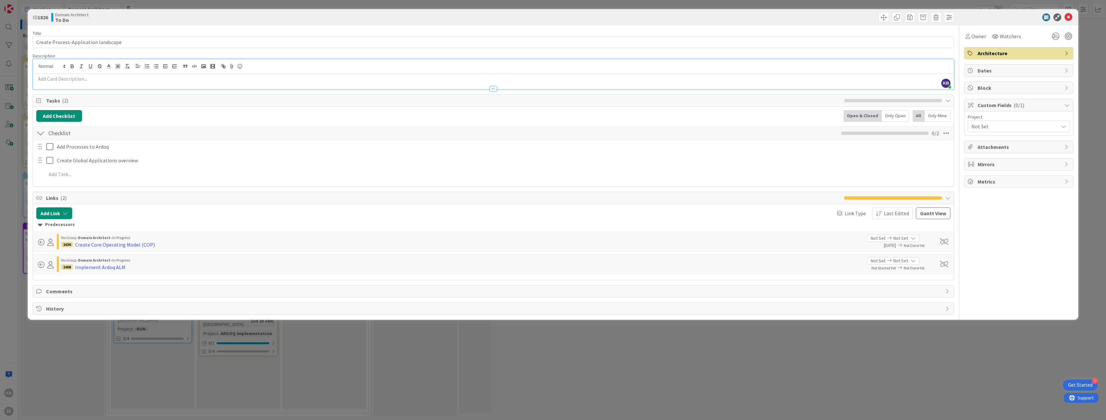
click at [53, 82] on div at bounding box center [493, 85] width 921 height 7
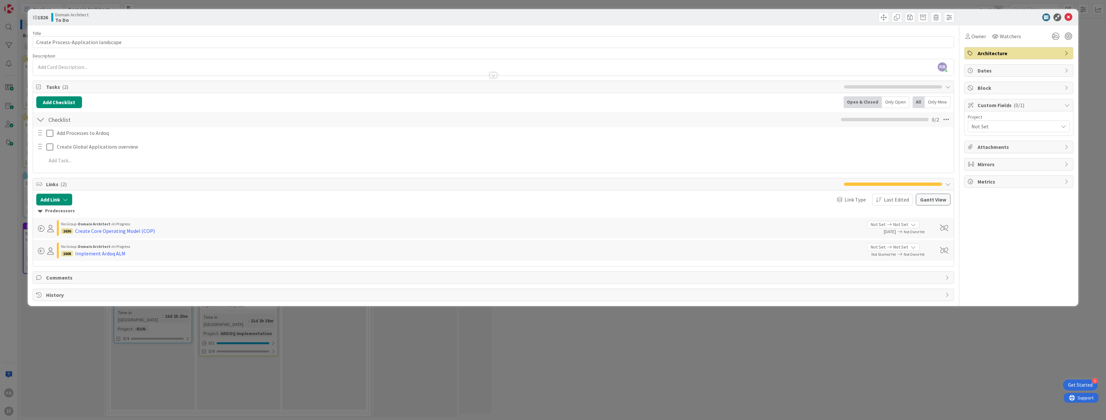
click at [76, 67] on p at bounding box center [493, 67] width 915 height 8
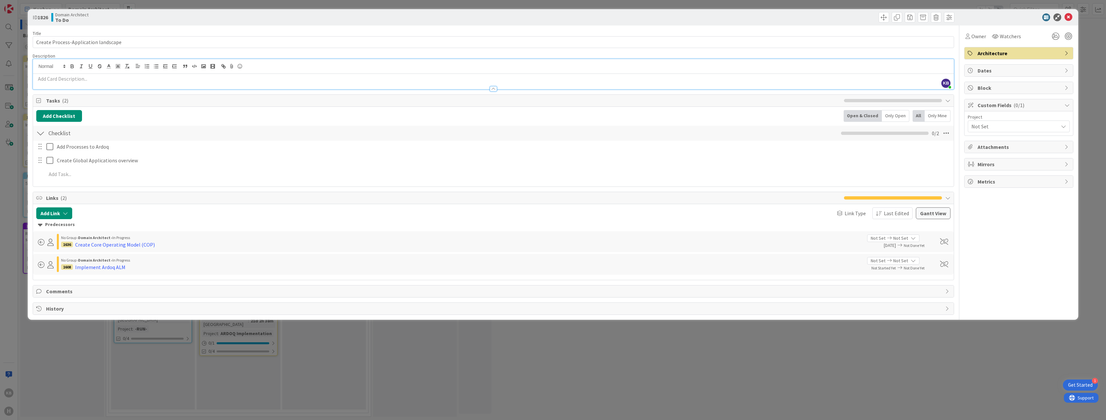
click at [70, 79] on p at bounding box center [493, 79] width 915 height 8
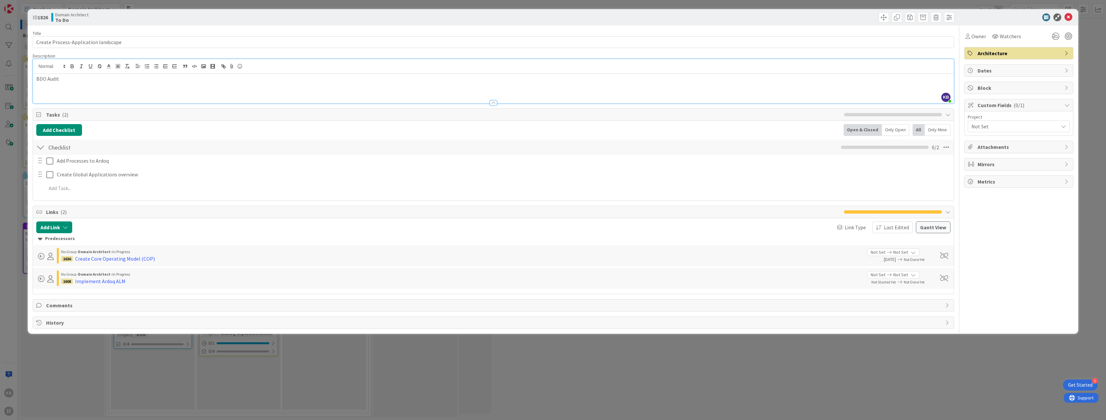
click at [1009, 212] on div "Owner Watchers Architecture Dates Block Custom Fields ( 0/1 ) Project Not Set A…" at bounding box center [1018, 177] width 109 height 304
click at [971, 33] on div "Owner" at bounding box center [976, 36] width 21 height 8
click at [992, 83] on span "[PERSON_NAME]" at bounding box center [1006, 84] width 32 height 10
click at [1099, 69] on div "ID 1826 Domain Architect To Do Title 36 / 128 Create Process-Application landsc…" at bounding box center [553, 210] width 1106 height 420
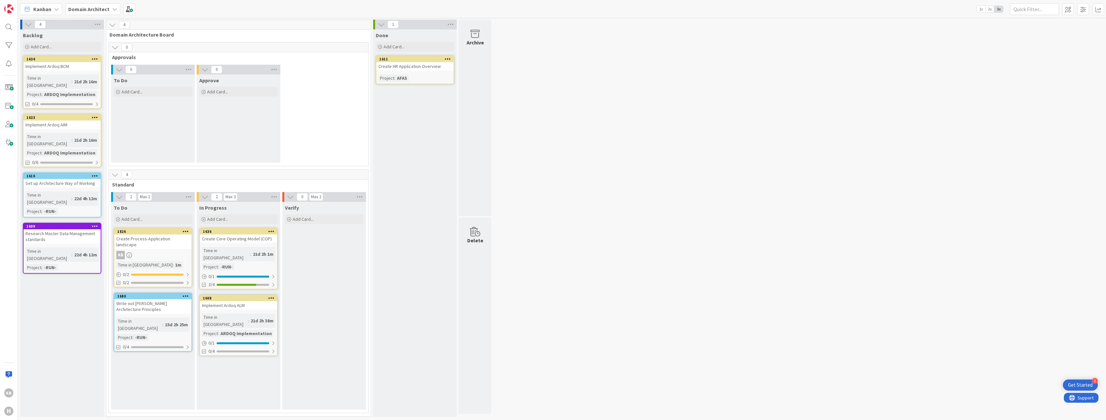
click at [58, 65] on div "Implement Ardoq BCM" at bounding box center [62, 66] width 77 height 8
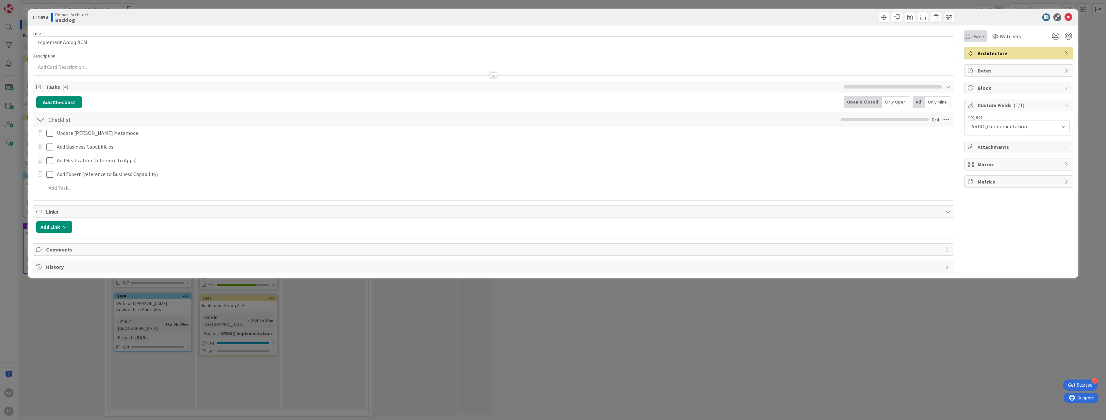
click at [976, 38] on span "Owner" at bounding box center [979, 36] width 15 height 8
click at [988, 83] on link "KB [PERSON_NAME]" at bounding box center [1017, 84] width 104 height 12
click at [1095, 97] on div "ID 1634 Domain Architect Backlog Title 19 / 128 Implement Ardoq BCM Description…" at bounding box center [553, 210] width 1106 height 420
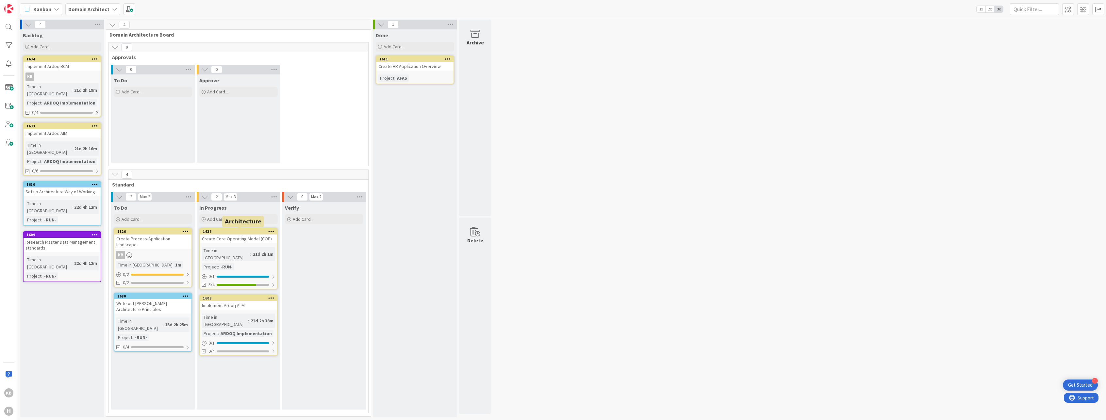
click at [218, 234] on div "1636" at bounding box center [238, 232] width 77 height 6
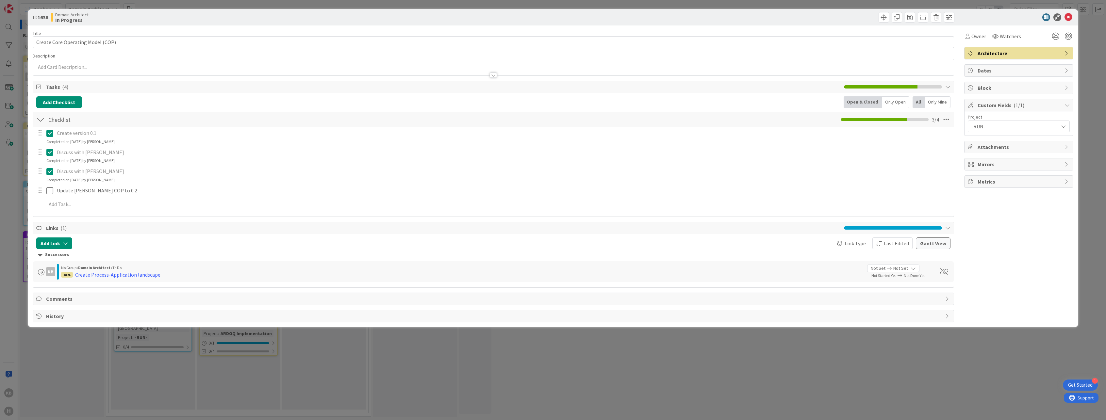
click at [989, 50] on span "Architecture" at bounding box center [1020, 53] width 84 height 8
click at [986, 49] on div "Architecture" at bounding box center [1019, 53] width 109 height 12
click at [981, 38] on span "Owner" at bounding box center [979, 36] width 15 height 8
click at [986, 78] on link "KB [PERSON_NAME]" at bounding box center [1017, 84] width 104 height 12
click at [965, 372] on div "ID 1636 Domain Architect In Progress Title 33 / 128 Create Core Operating Model…" at bounding box center [553, 210] width 1106 height 420
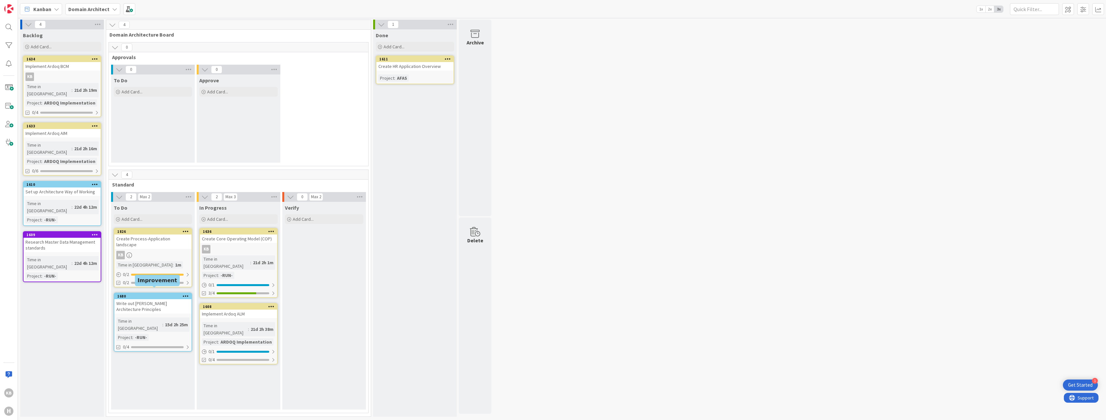
click at [148, 294] on div "1680" at bounding box center [154, 296] width 74 height 5
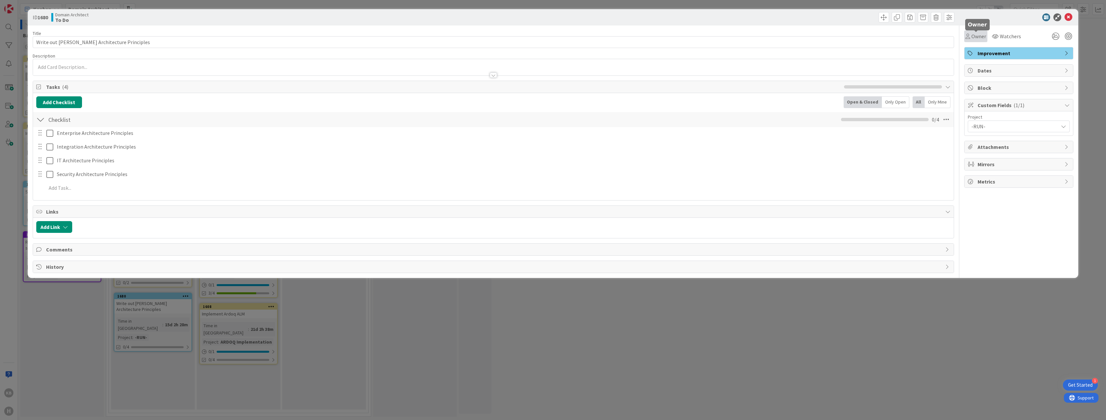
click at [975, 35] on span "Owner" at bounding box center [979, 36] width 15 height 8
click at [993, 81] on span "[PERSON_NAME]" at bounding box center [1006, 84] width 32 height 10
drag, startPoint x: 665, startPoint y: 317, endPoint x: 224, endPoint y: 303, distance: 441.1
click at [664, 318] on div "ID 1680 Domain Architect To Do Title 41 / 128 Write out [PERSON_NAME] Architect…" at bounding box center [553, 210] width 1106 height 420
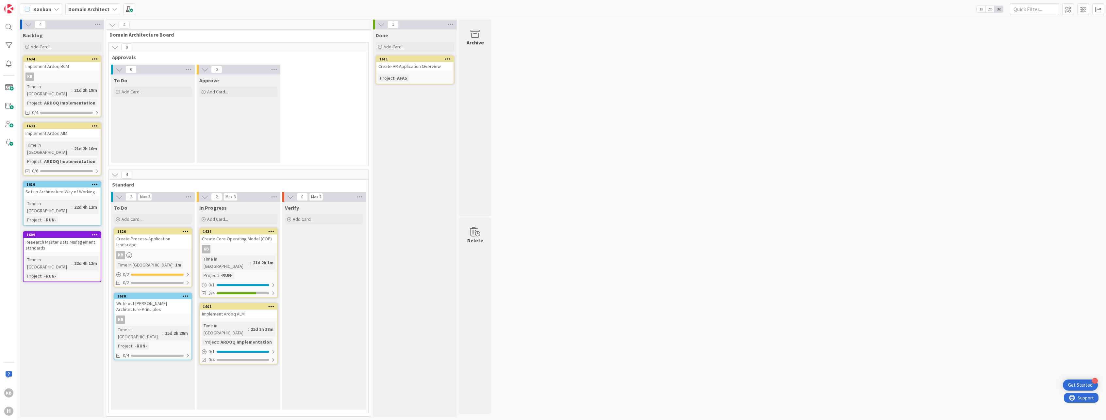
click at [222, 310] on div "Implement Ardoq ALM" at bounding box center [238, 314] width 77 height 8
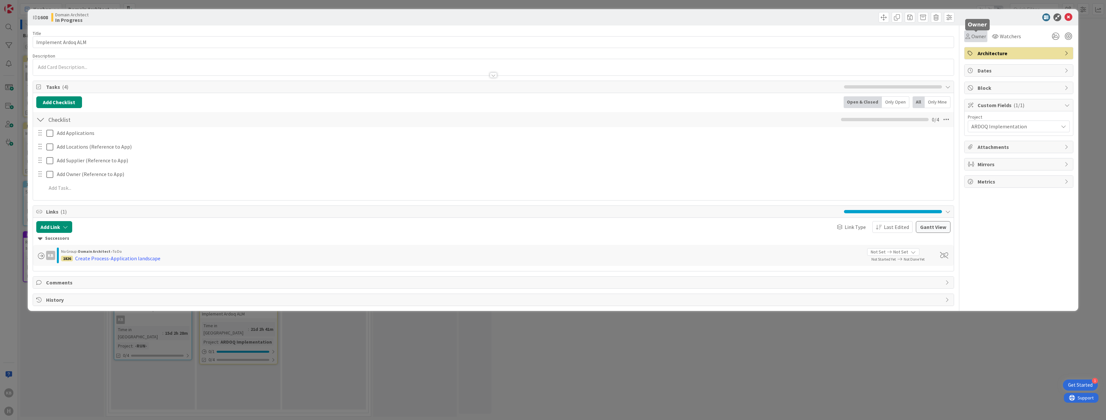
click at [981, 37] on span "Owner" at bounding box center [979, 36] width 15 height 8
click at [984, 85] on div "KB" at bounding box center [982, 84] width 10 height 10
click at [854, 333] on div "ID 1608 Domain Architect In Progress Title 19 / 128 Implement Ardoq ALM Descrip…" at bounding box center [553, 210] width 1106 height 420
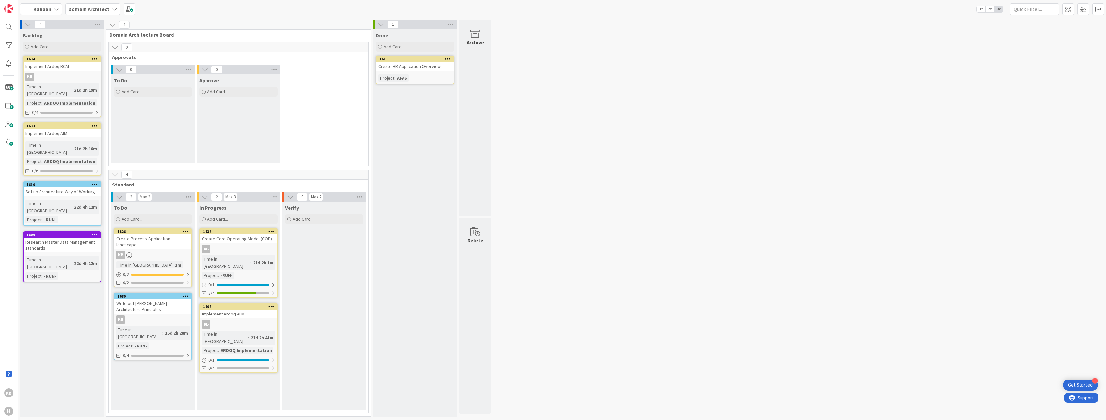
click at [407, 69] on div "Create HR Application Overview" at bounding box center [414, 66] width 77 height 8
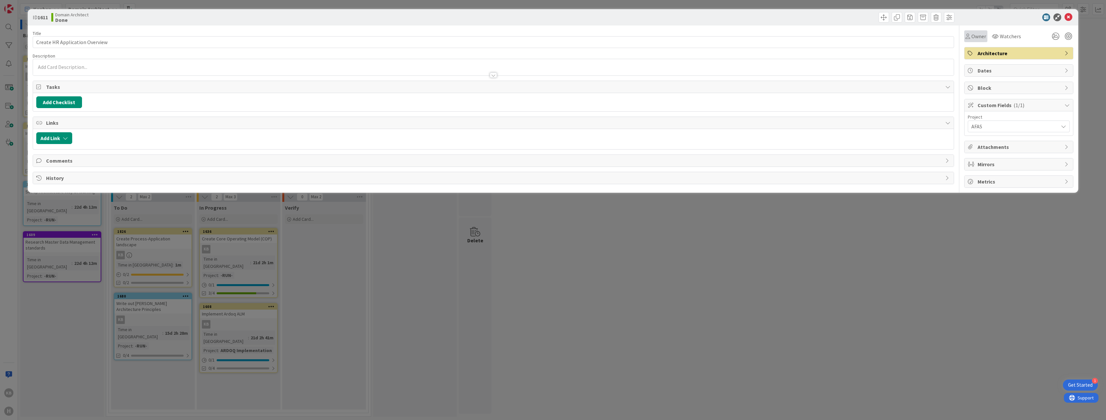
click at [984, 41] on div "Owner" at bounding box center [975, 36] width 23 height 12
click at [991, 88] on span "[PERSON_NAME]" at bounding box center [1006, 84] width 32 height 10
click at [805, 309] on div "ID 1611 Domain Architect Done Title 30 / 128 Create HR Application Overview Des…" at bounding box center [553, 210] width 1106 height 420
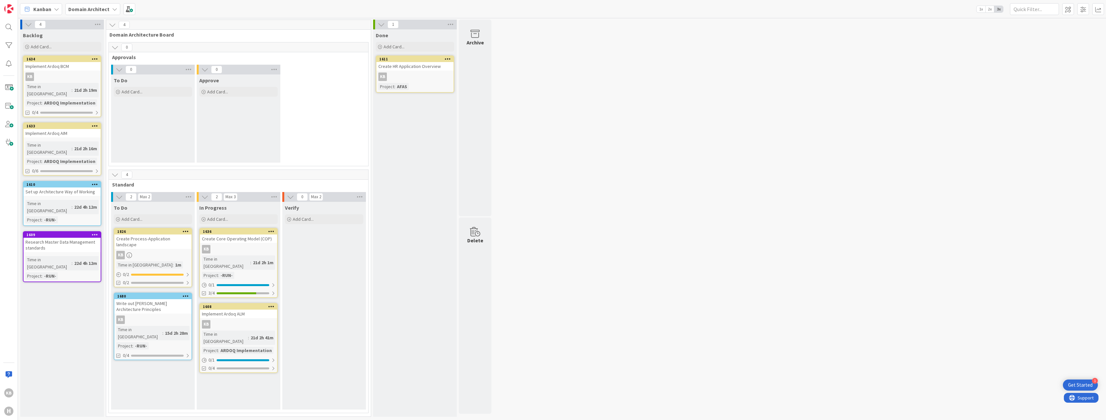
click at [52, 75] on div "KB" at bounding box center [62, 77] width 77 height 8
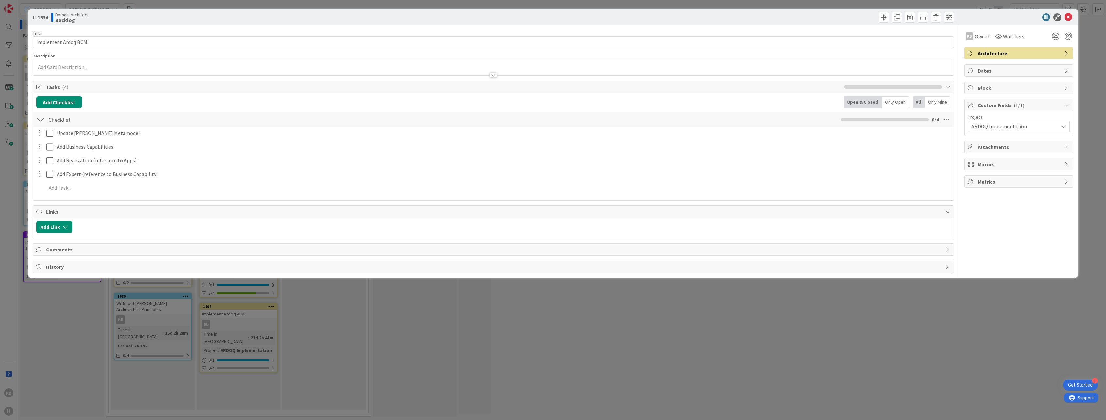
click at [58, 259] on div "Title 19 / 128 Implement Ardoq BCM Description KB Owner Watchers Architecture T…" at bounding box center [494, 149] width 922 height 248
click at [58, 291] on div "ID 1634 Domain Architect Backlog Title 19 / 128 Implement Ardoq BCM Description…" at bounding box center [553, 210] width 1106 height 420
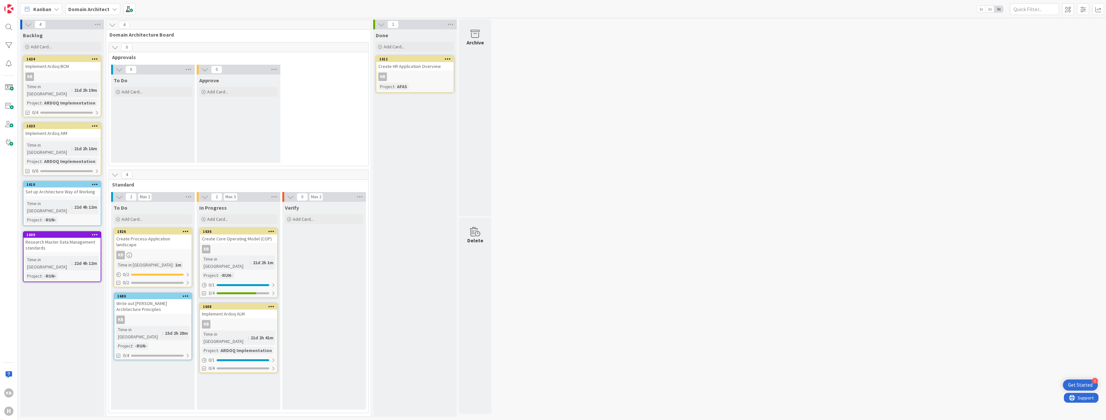
click at [58, 124] on div "1633" at bounding box center [63, 126] width 74 height 5
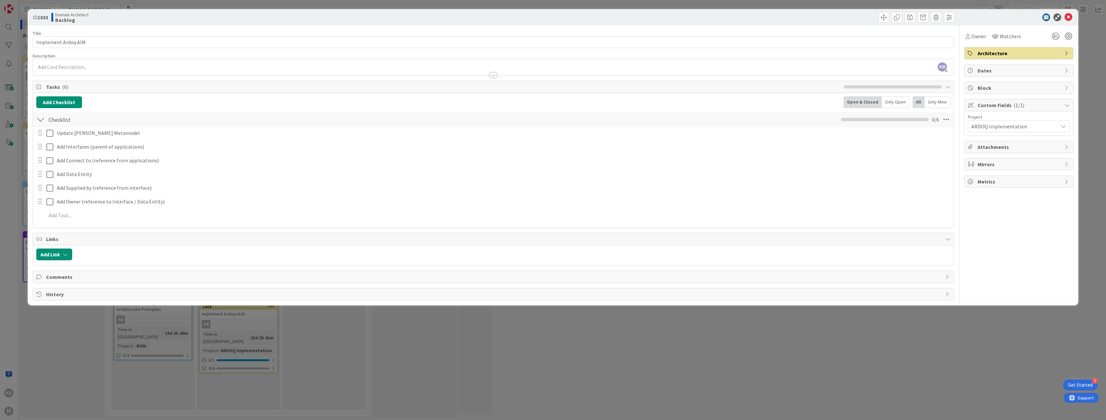
click at [151, 346] on div "ID 1633 Domain Architect Backlog Title 19 / 128 Implement Ardoq AIM Description…" at bounding box center [553, 210] width 1106 height 420
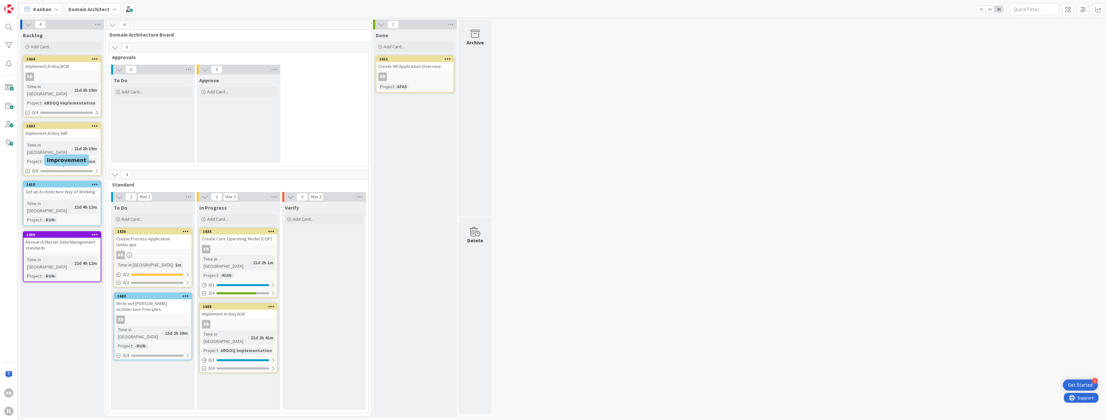
click at [50, 188] on div "Set up Architecture Way of Working" at bounding box center [62, 192] width 77 height 8
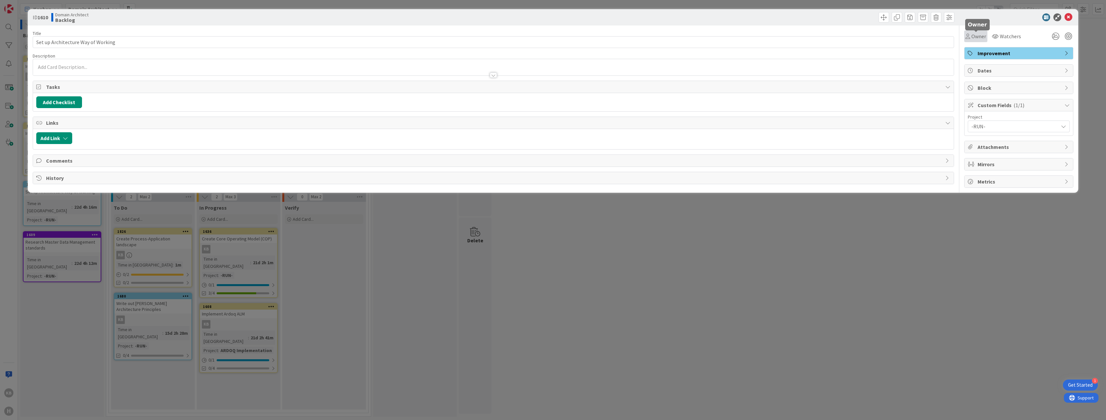
click at [964, 34] on div "Owner" at bounding box center [975, 36] width 23 height 12
click at [980, 79] on div "KB" at bounding box center [982, 84] width 10 height 10
click at [811, 340] on div "ID 1610 Domain Architect Backlog Title 34 / 128 Set up Architecture Way of Work…" at bounding box center [553, 210] width 1106 height 420
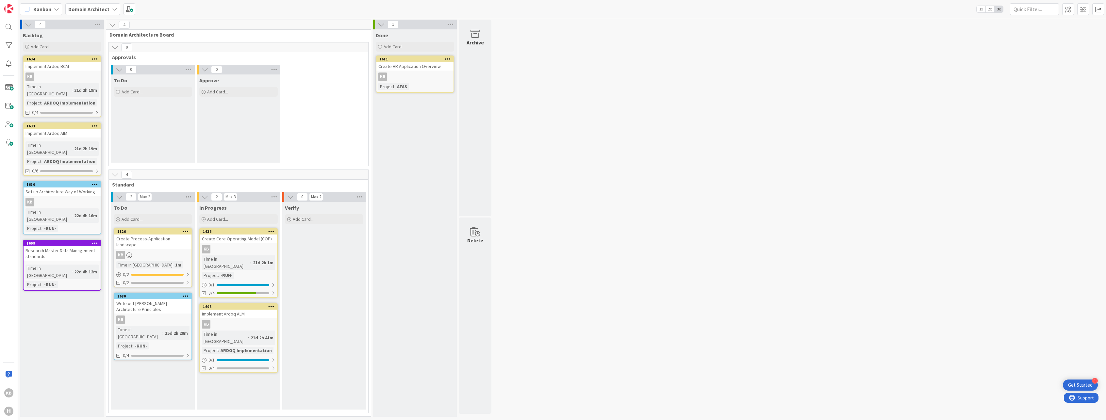
click at [54, 246] on div "Research Master Data Management standards" at bounding box center [62, 253] width 77 height 14
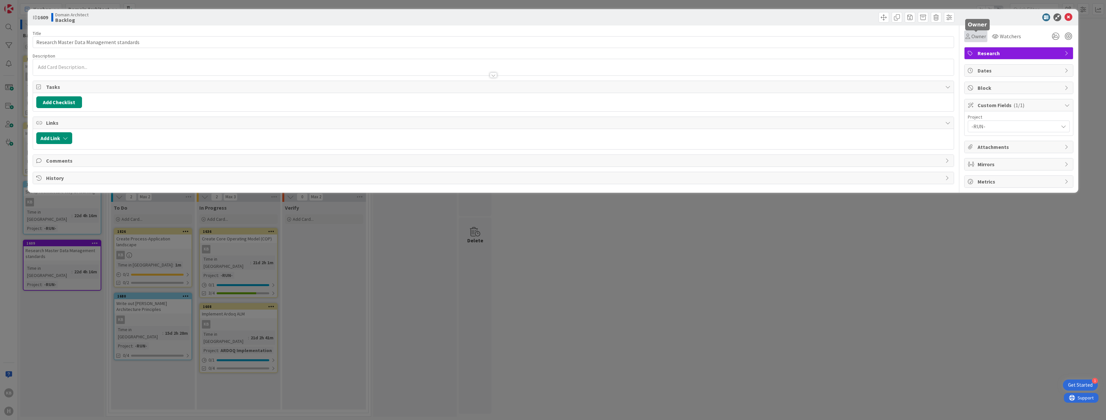
click at [974, 37] on span "Owner" at bounding box center [979, 36] width 15 height 8
click at [985, 82] on div "KB" at bounding box center [982, 84] width 10 height 10
click at [674, 301] on div "ID 1609 Domain Architect Backlog Title 41 / 128 Research Master Data Management…" at bounding box center [553, 210] width 1106 height 420
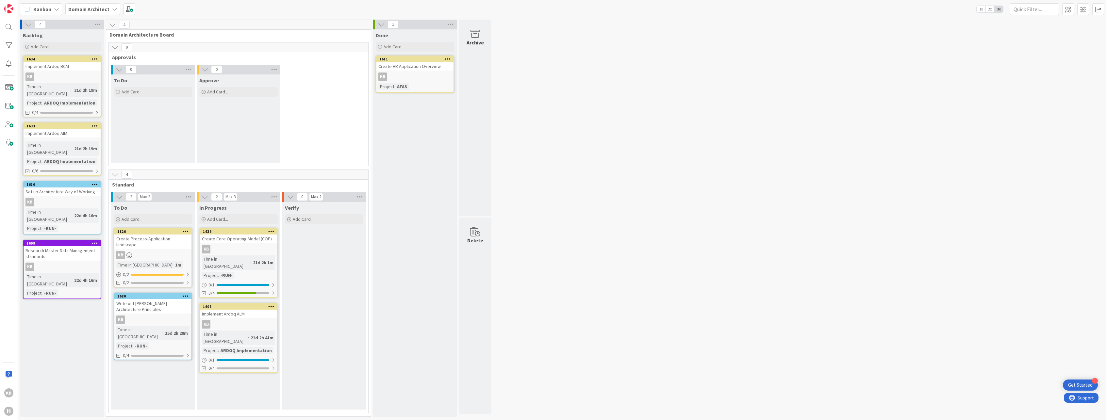
click at [39, 130] on div "Implement Ardoq AIM" at bounding box center [62, 133] width 77 height 8
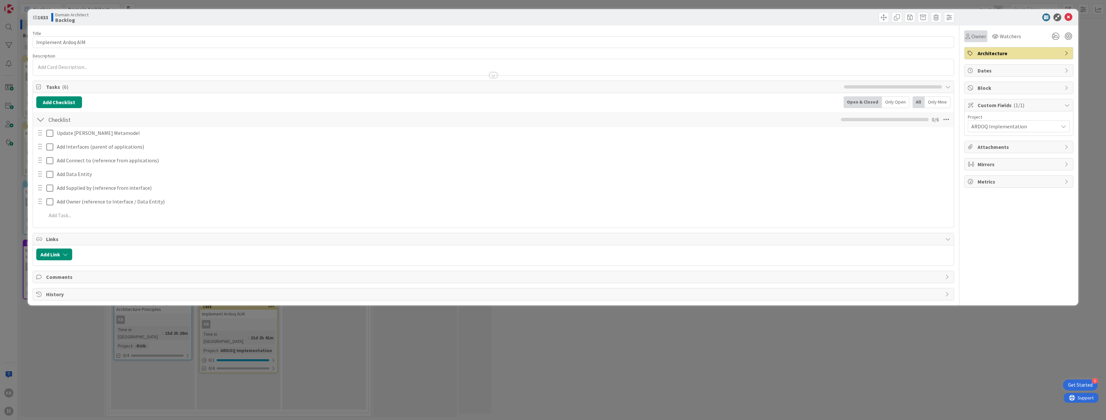
click at [976, 41] on div "Owner" at bounding box center [975, 36] width 23 height 12
click at [987, 82] on link "KB [PERSON_NAME]" at bounding box center [1017, 84] width 104 height 12
click at [834, 301] on div "ID 1633 Domain Architect Backlog Title 19 / 128 Implement Ardoq AIM Description…" at bounding box center [553, 157] width 1051 height 296
click at [810, 338] on div "ID 1633 Domain Architect Backlog Title 19 / 128 Implement Ardoq AIM Description…" at bounding box center [553, 210] width 1106 height 420
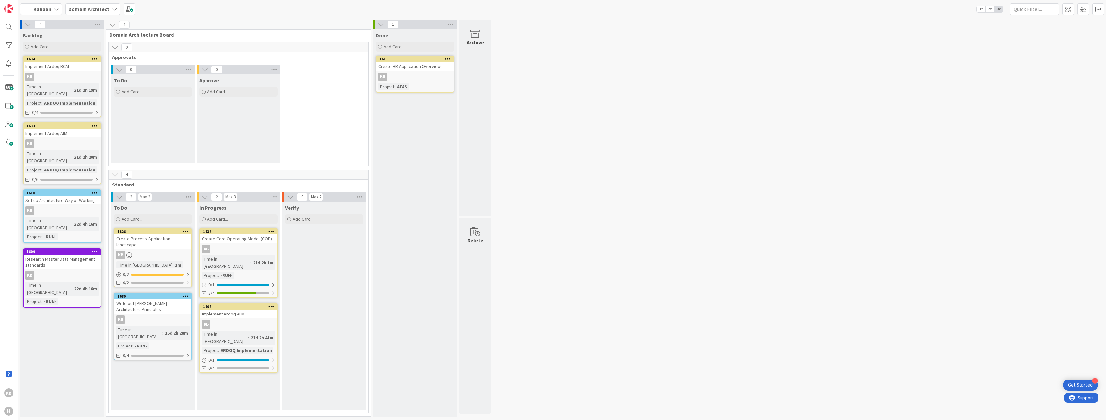
click at [224, 253] on div "KB" at bounding box center [238, 249] width 77 height 8
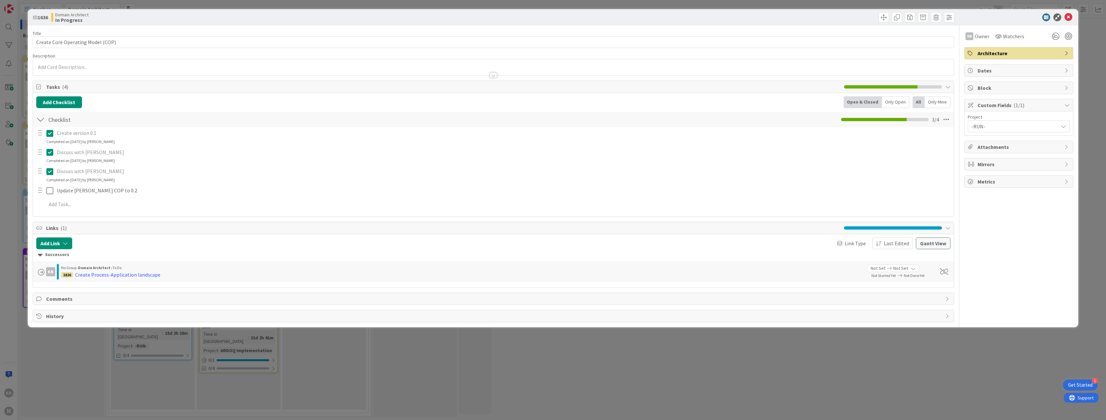
click at [397, 377] on div "ID 1636 Domain Architect In Progress Title 33 / 128 Create Core Operating Model…" at bounding box center [553, 210] width 1106 height 420
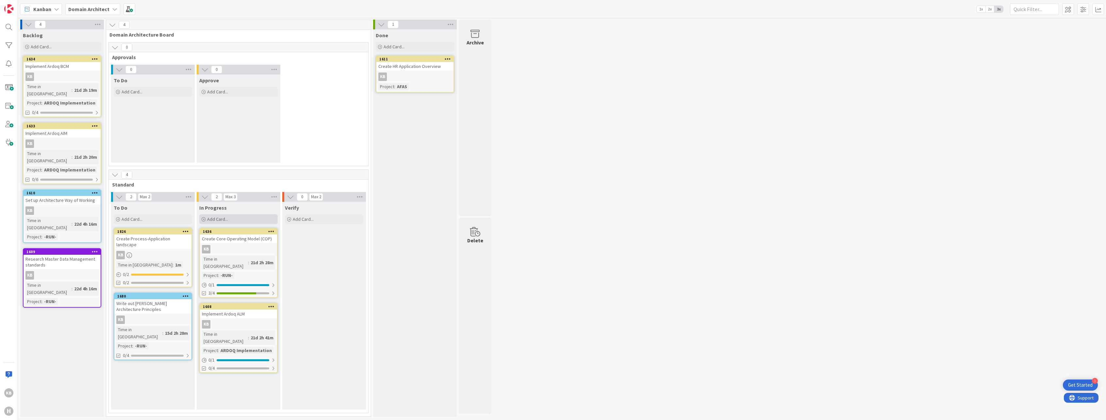
click at [225, 242] on div "Create Core Operating Model (COP)" at bounding box center [238, 239] width 77 height 8
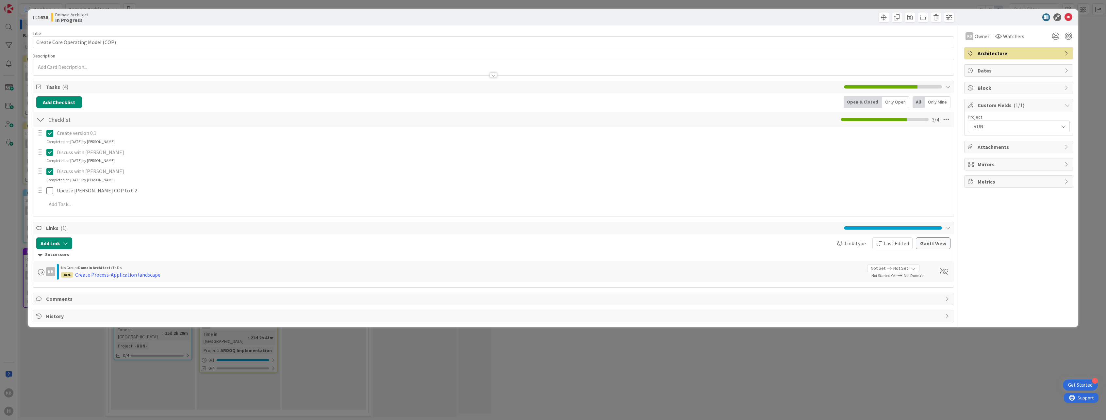
click at [198, 285] on div "Add Link Link Type Last Edited [PERSON_NAME] View Successors KB No Group › Doma…" at bounding box center [493, 260] width 921 height 53
click at [49, 274] on div "KB" at bounding box center [50, 271] width 9 height 9
click at [41, 274] on span at bounding box center [41, 272] width 7 height 7
click at [65, 309] on span "predecessor" at bounding box center [85, 309] width 50 height 10
click at [83, 365] on div "ID 1636 Domain Architect In Progress Title 33 / 128 Create Core Operating Model…" at bounding box center [553, 210] width 1106 height 420
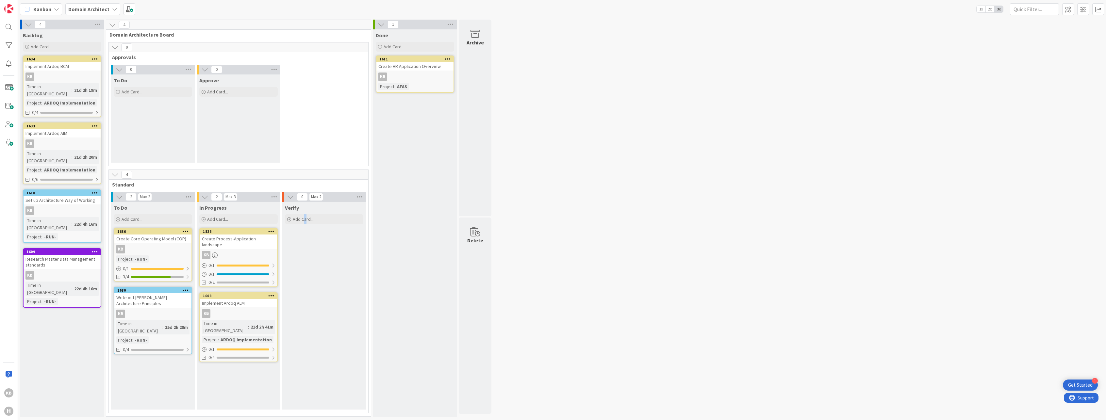
click at [305, 285] on div "Verify Add Card..." at bounding box center [324, 306] width 84 height 208
click at [544, 175] on div "4 Backlog Add Card... Template Not Set Title 0 / 128 Label Architecture Researc…" at bounding box center [562, 220] width 1086 height 401
